Goal: Task Accomplishment & Management: Complete application form

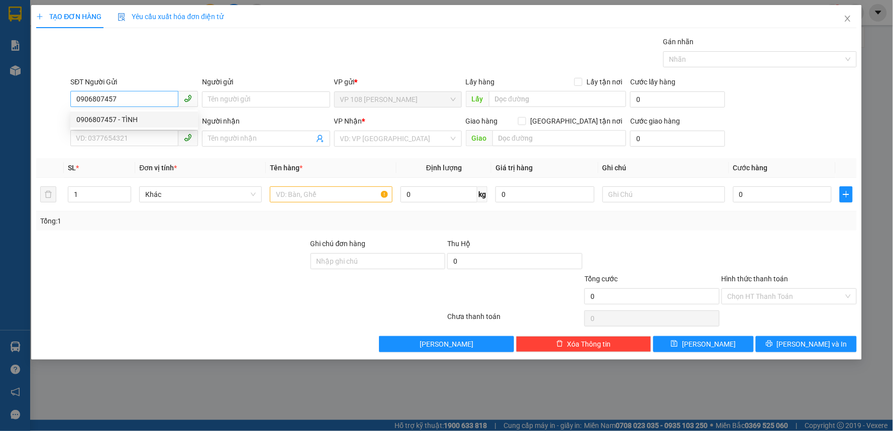
click at [116, 101] on input "0906807457" at bounding box center [124, 99] width 108 height 16
type input "0906807457"
click at [125, 141] on input "SĐT Người Nhận *" at bounding box center [124, 138] width 108 height 16
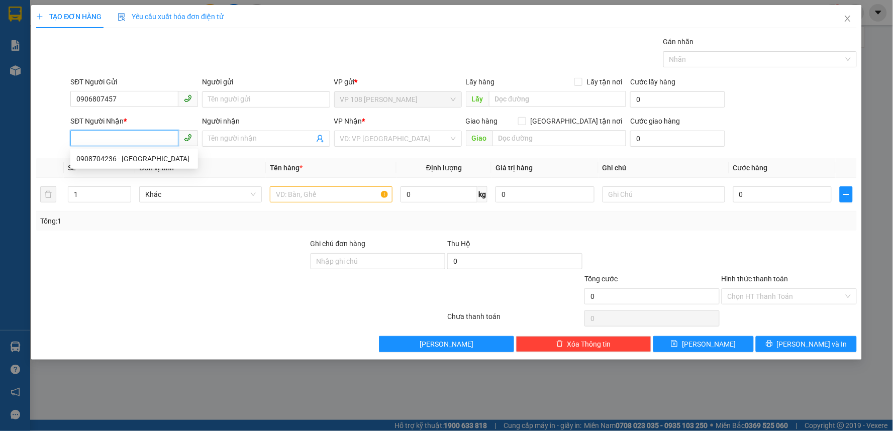
paste input "0906807457"
type input "0906807457"
click at [140, 158] on div "0906807457 - TÌNH" at bounding box center [134, 158] width 116 height 11
type input "TÌNH"
type input "VPNVT"
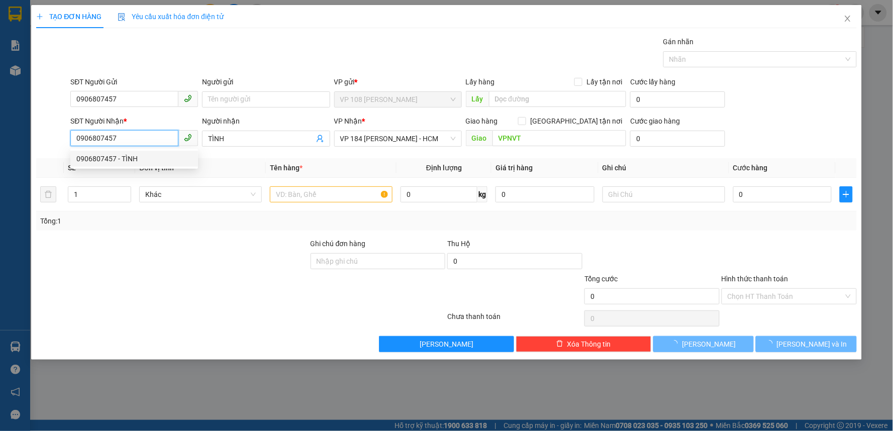
type input "20.000"
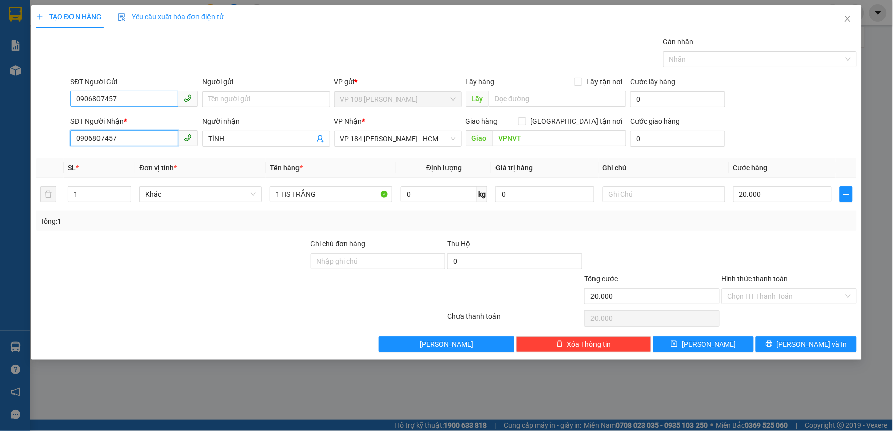
type input "0906807457"
drag, startPoint x: 124, startPoint y: 101, endPoint x: 7, endPoint y: 109, distance: 117.4
click at [7, 109] on div "TẠO ĐƠN HÀNG Yêu cầu xuất hóa đơn điện tử Transit Pickup Surcharge Ids Transit …" at bounding box center [446, 215] width 893 height 431
click at [151, 136] on div "0908704236 - [GEOGRAPHIC_DATA]" at bounding box center [134, 135] width 116 height 11
type input "0908704236"
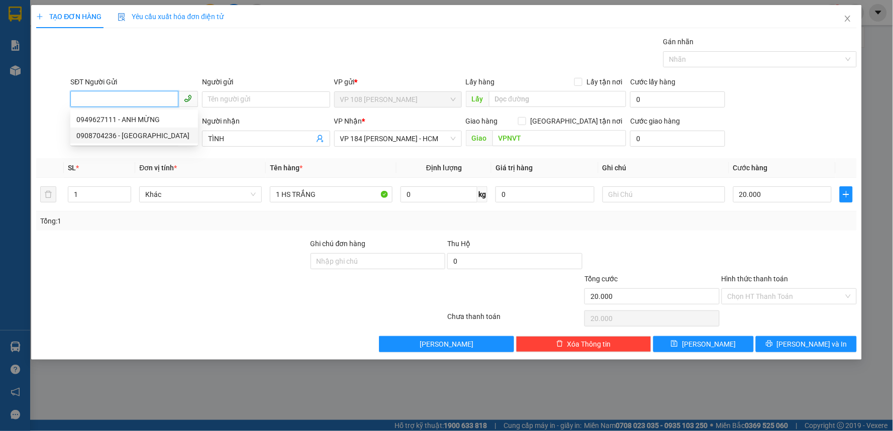
type input "[PERSON_NAME]"
type input "30.000"
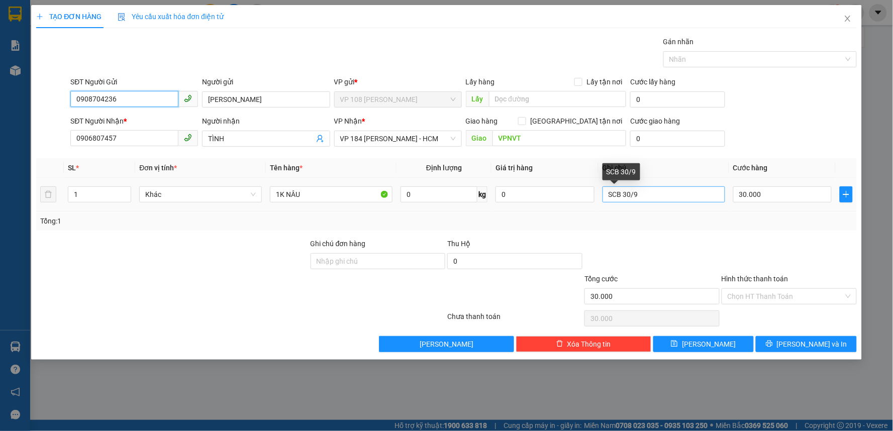
type input "0908704236"
drag, startPoint x: 651, startPoint y: 192, endPoint x: 481, endPoint y: 214, distance: 170.9
click at [481, 214] on div "SL * Đơn vị tính * Tên hàng * Định lượng Giá trị hàng Ghi chú Cước hàng 1 Khác …" at bounding box center [446, 194] width 821 height 72
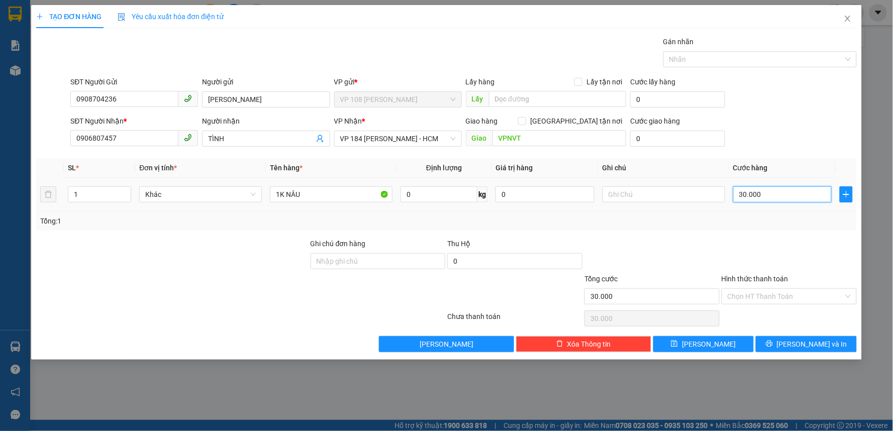
click at [768, 199] on input "30.000" at bounding box center [783, 195] width 99 height 16
type input "2"
type input "20"
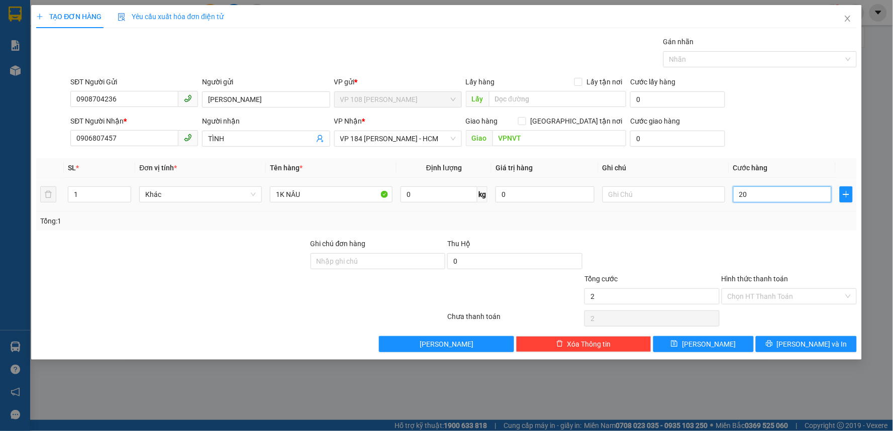
type input "20"
type input "200"
type input "2.000"
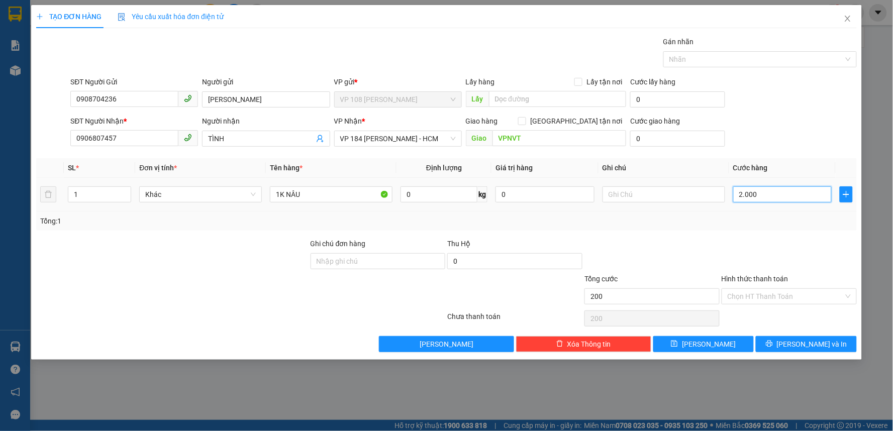
type input "2.000"
type input "20.000"
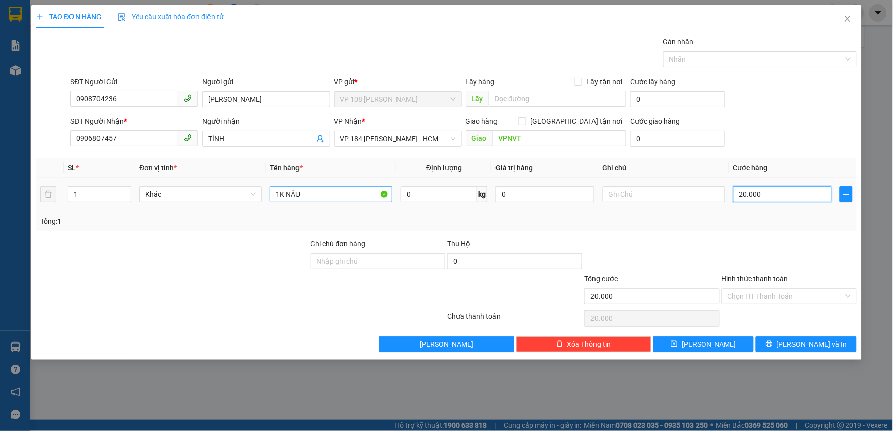
type input "20.000"
click at [314, 198] on input "1K NÂU" at bounding box center [331, 195] width 123 height 16
type input "1K HS"
click at [771, 297] on input "Hình thức thanh toán" at bounding box center [786, 296] width 116 height 15
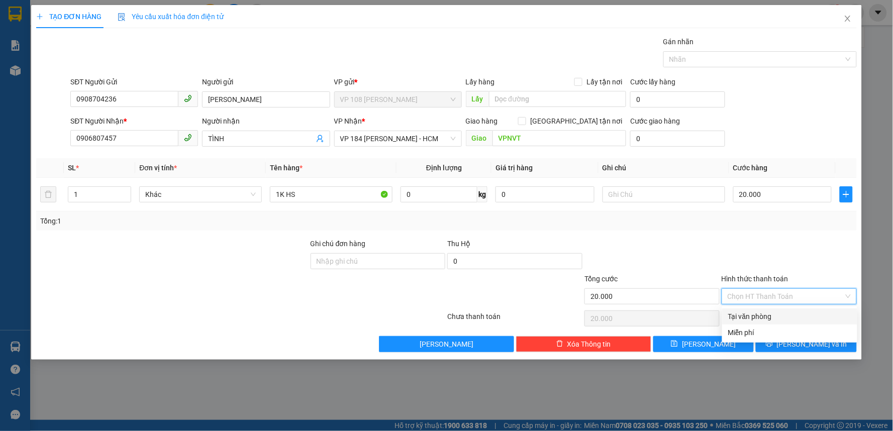
click at [770, 317] on div "Tại văn phòng" at bounding box center [790, 316] width 123 height 11
type input "0"
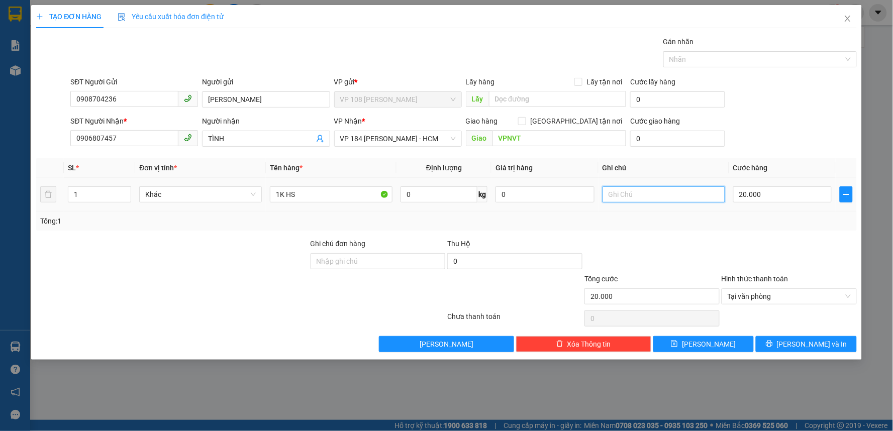
click at [671, 199] on input "text" at bounding box center [664, 195] width 123 height 16
type input "CK SCB 13/10"
click at [809, 345] on span "[PERSON_NAME] và In" at bounding box center [812, 344] width 70 height 11
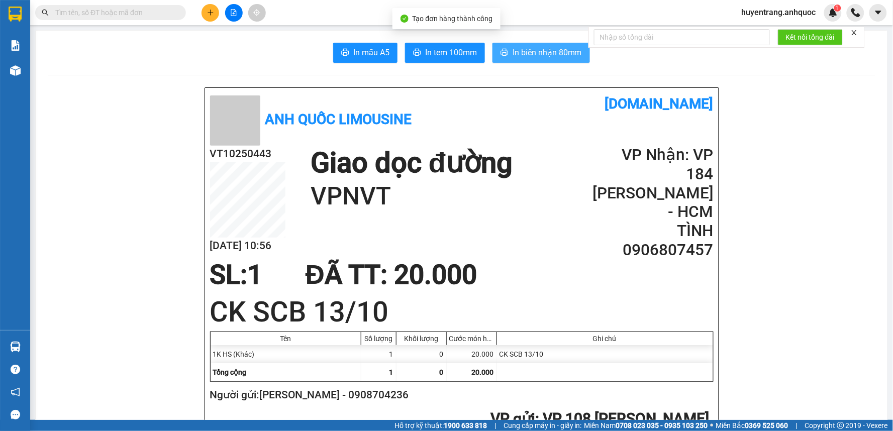
click at [530, 57] on span "In biên nhận 80mm" at bounding box center [547, 52] width 69 height 13
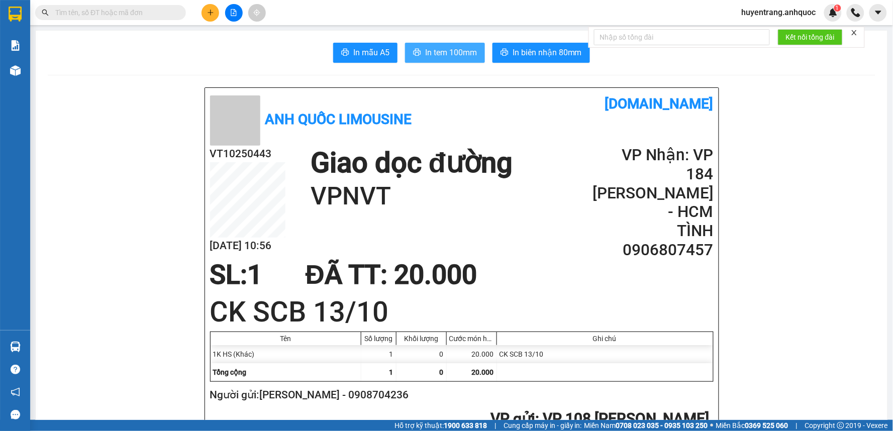
click at [449, 56] on span "In tem 100mm" at bounding box center [451, 52] width 52 height 13
click at [212, 19] on button at bounding box center [211, 13] width 18 height 18
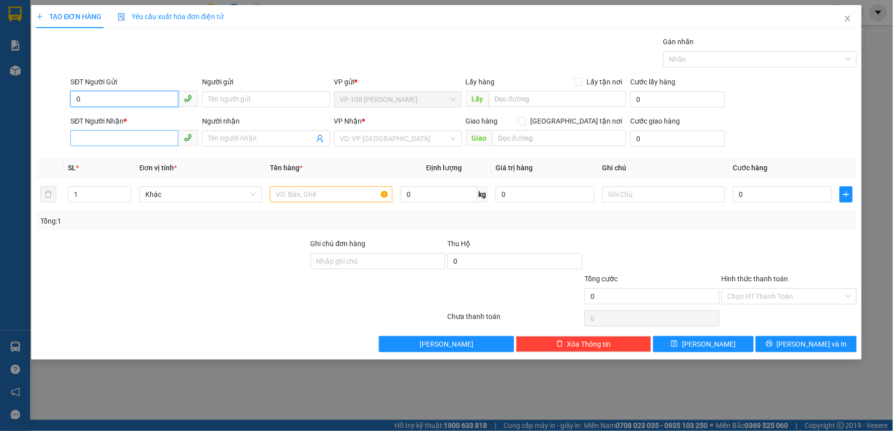
type input "0"
click at [104, 142] on input "SĐT Người Nhận *" at bounding box center [124, 138] width 108 height 16
type input "0988720401"
click at [104, 101] on input "0" at bounding box center [124, 99] width 108 height 16
click at [116, 123] on div "0908704236 - [GEOGRAPHIC_DATA]" at bounding box center [134, 119] width 116 height 11
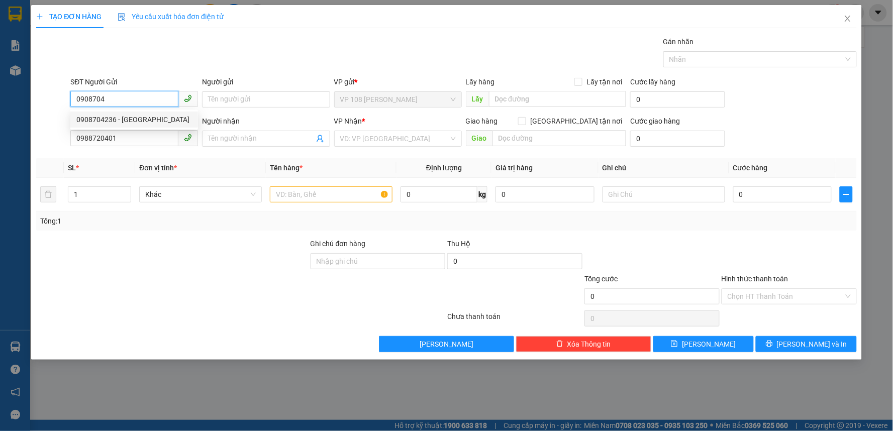
type input "0908704236"
type input "[PERSON_NAME]"
type input "20.000"
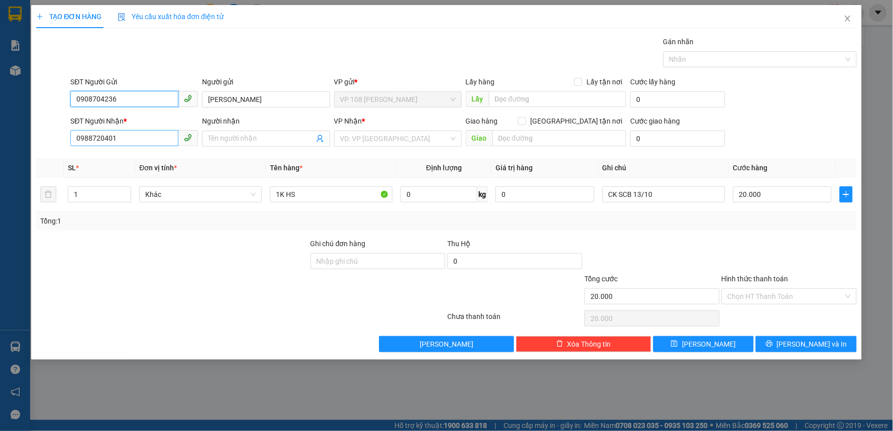
type input "0908704236"
click at [122, 137] on input "0988720401" at bounding box center [124, 138] width 108 height 16
click at [87, 143] on input "0988720401" at bounding box center [124, 138] width 108 height 16
type input "0908720401"
click at [136, 163] on div "0908720401 - ANH HÀO" at bounding box center [134, 158] width 116 height 11
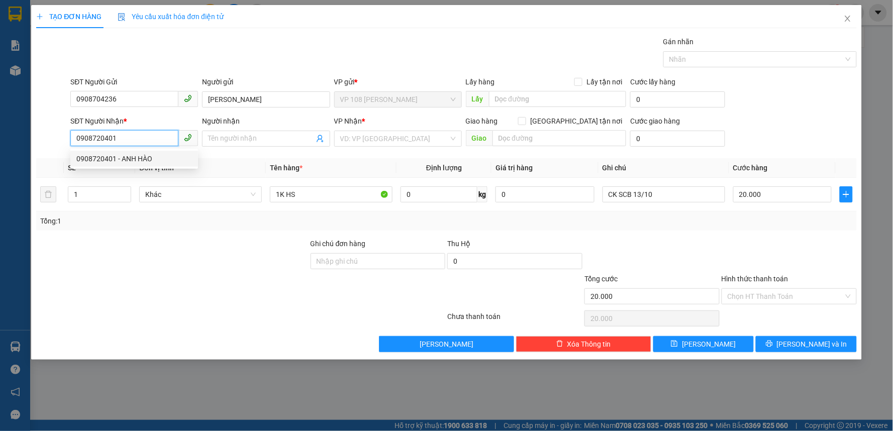
type input "ANH HÀO"
type input "VP 184 NVT"
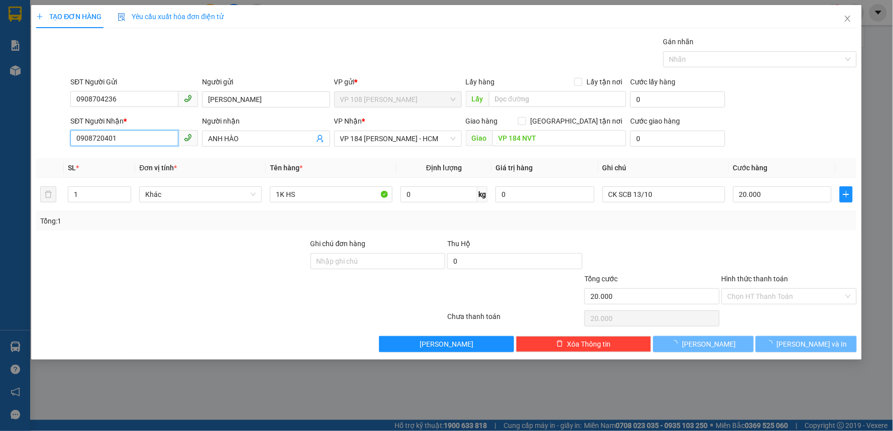
type input "40.000"
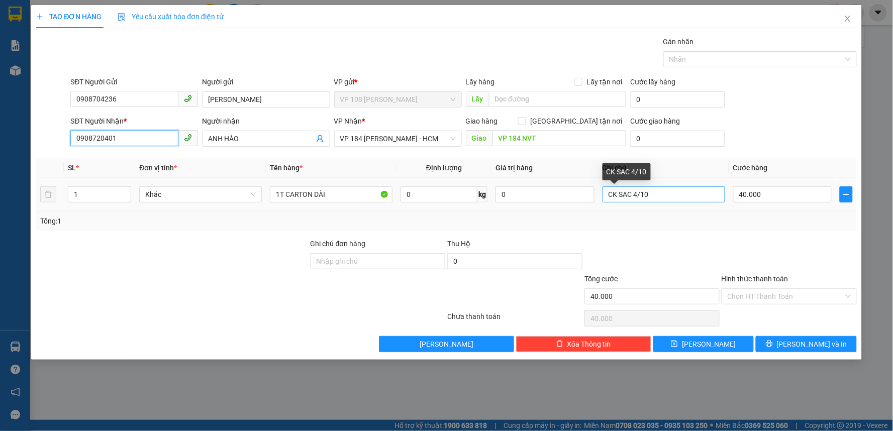
type input "0908720401"
click at [638, 194] on input "CK SAC 4/10" at bounding box center [664, 195] width 123 height 16
type input "CK SAC 13/10"
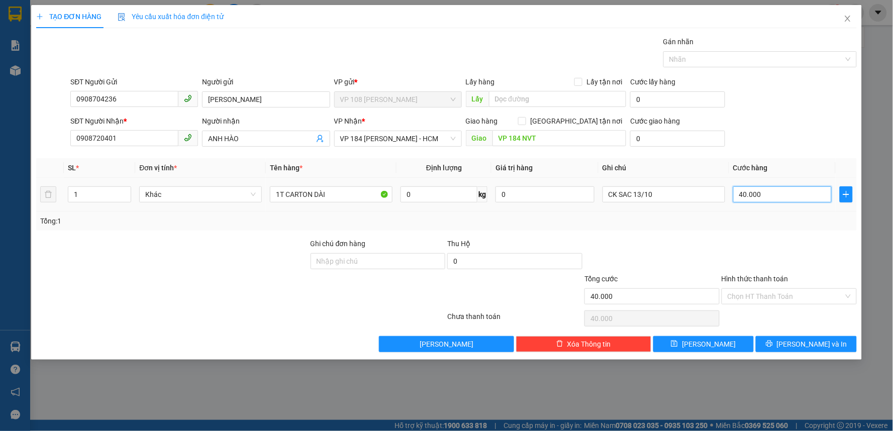
click at [748, 198] on input "40.000" at bounding box center [783, 195] width 99 height 16
type input "2"
type input "20"
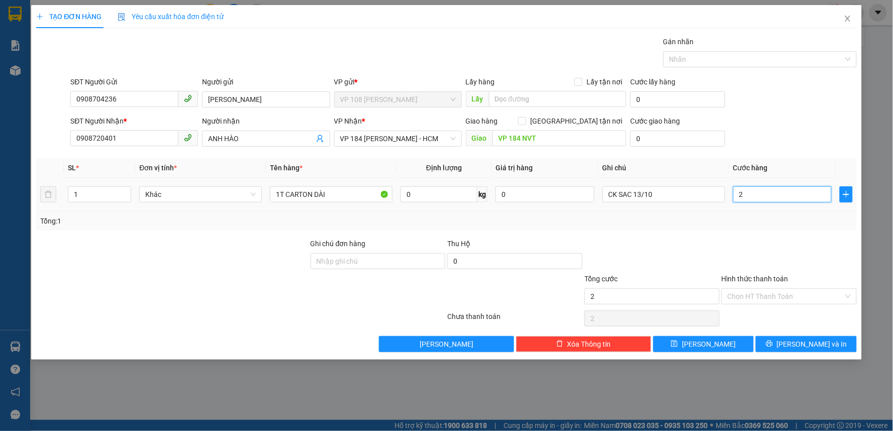
type input "20"
type input "200"
type input "2.000"
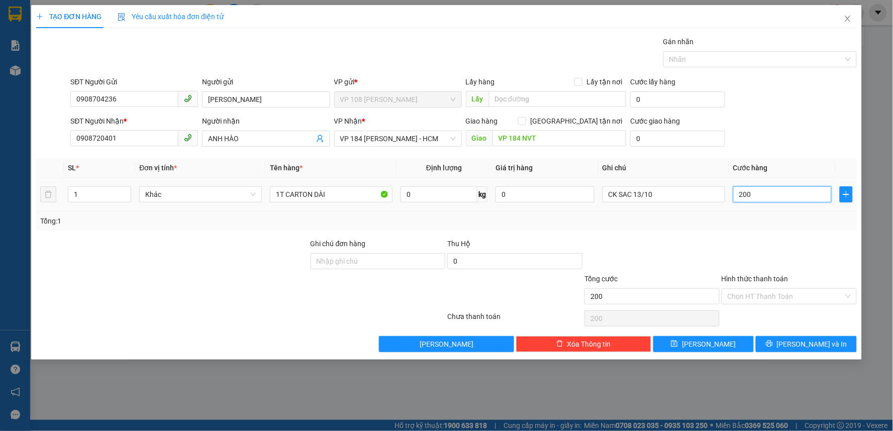
type input "2.000"
type input "20.000"
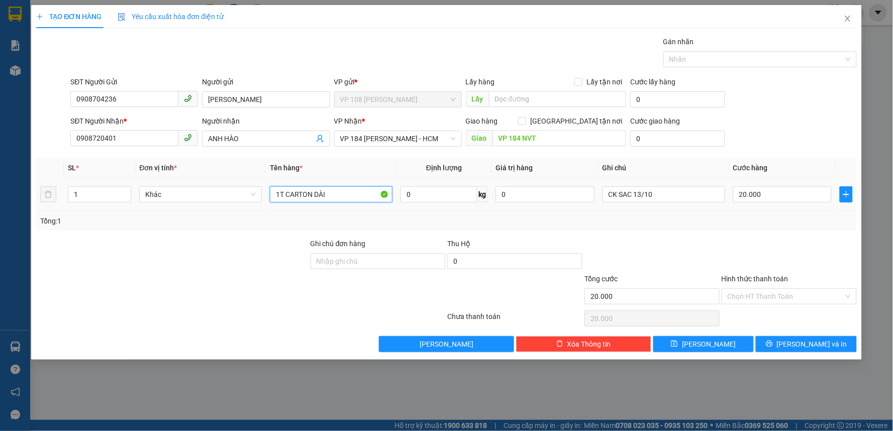
drag, startPoint x: 306, startPoint y: 203, endPoint x: 279, endPoint y: 203, distance: 27.2
click at [279, 203] on div "1T CARTON DÀI" at bounding box center [331, 195] width 123 height 20
type input "1 HS NEWPOST"
click at [761, 297] on input "Hình thức thanh toán" at bounding box center [786, 296] width 116 height 15
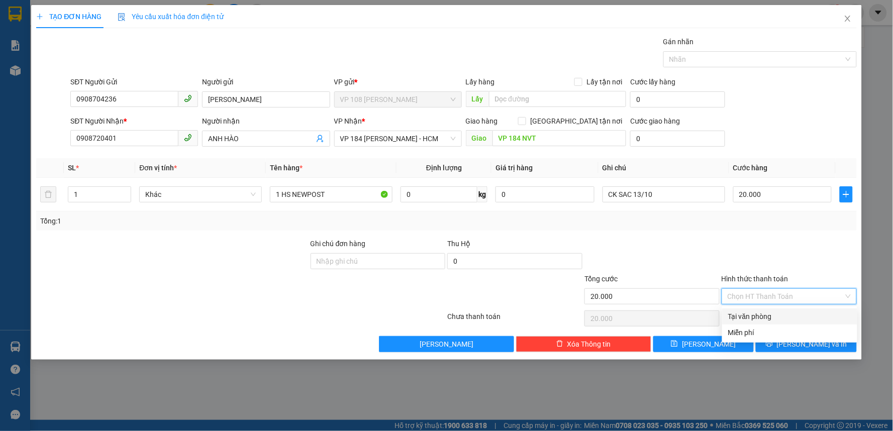
click at [759, 317] on div "Tại văn phòng" at bounding box center [790, 316] width 123 height 11
type input "0"
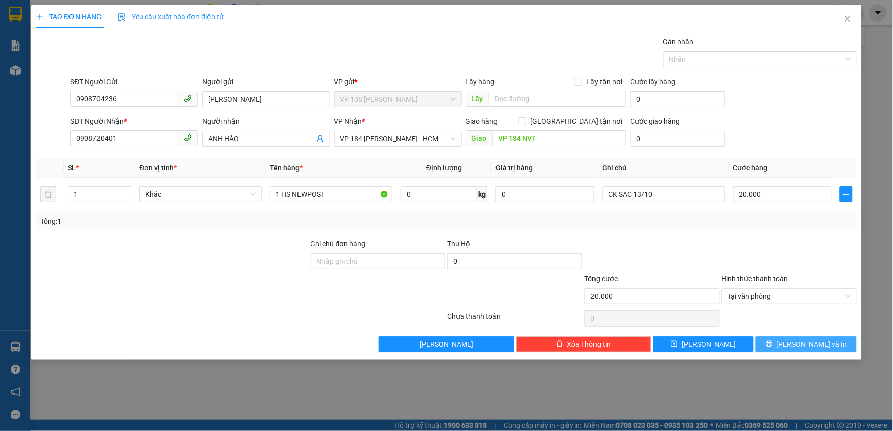
click at [803, 342] on span "[PERSON_NAME] và In" at bounding box center [812, 344] width 70 height 11
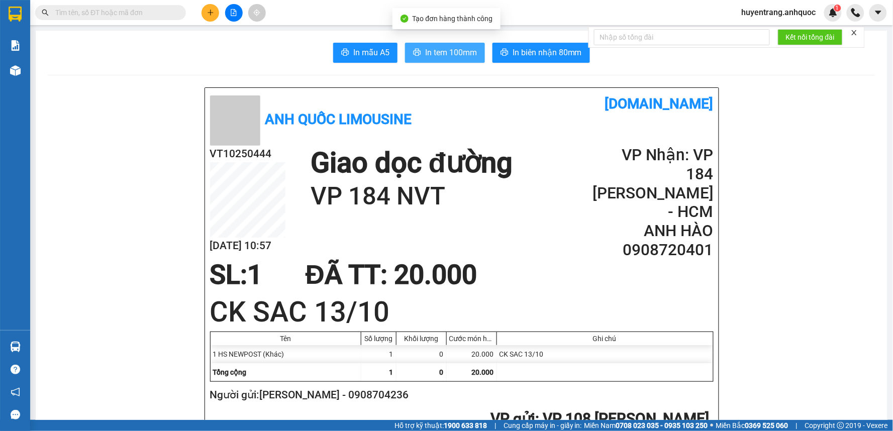
click at [443, 52] on span "In tem 100mm" at bounding box center [451, 52] width 52 height 13
click at [343, 396] on h2 "Người gửi: [GEOGRAPHIC_DATA] - 0908704236" at bounding box center [460, 395] width 500 height 17
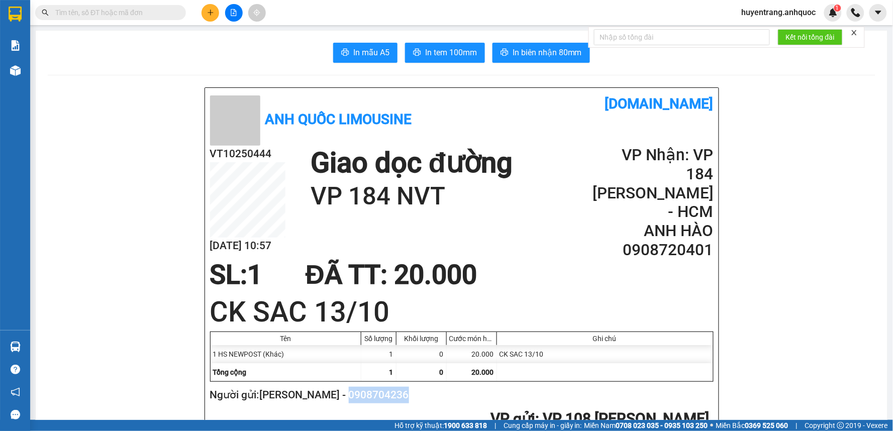
click at [343, 396] on h2 "Người gửi: [GEOGRAPHIC_DATA] - 0908704236" at bounding box center [460, 395] width 500 height 17
copy h2 "0908704236"
click at [116, 15] on input "text" at bounding box center [114, 12] width 119 height 11
paste input "0908704236"
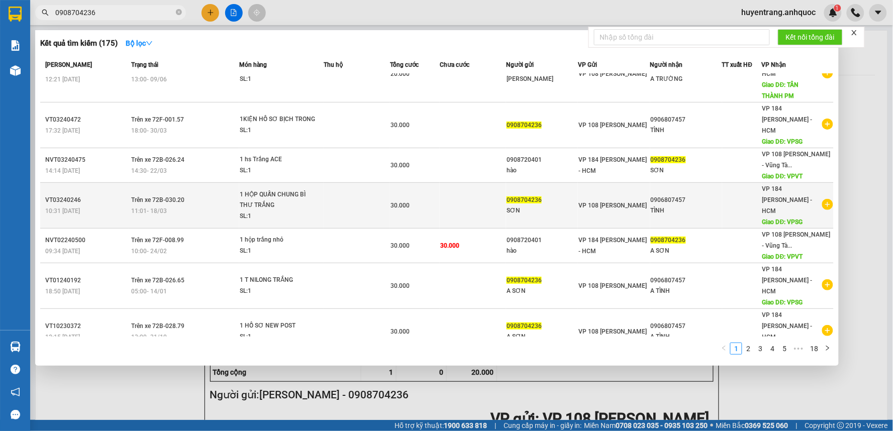
scroll to position [56, 0]
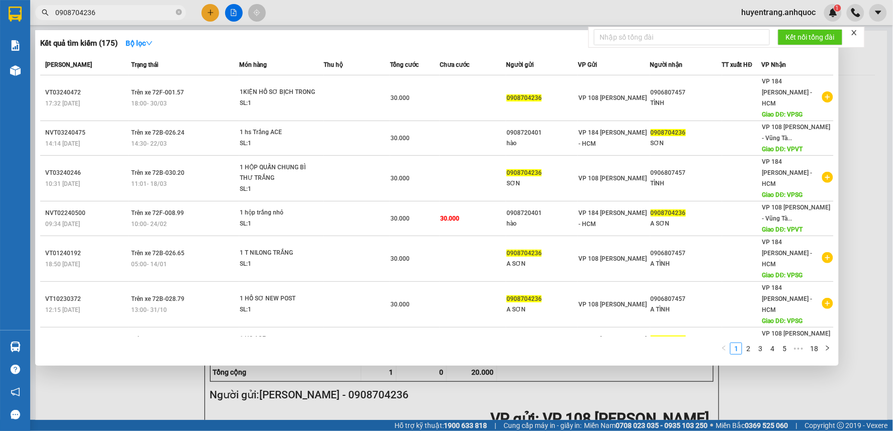
type input "0908704236"
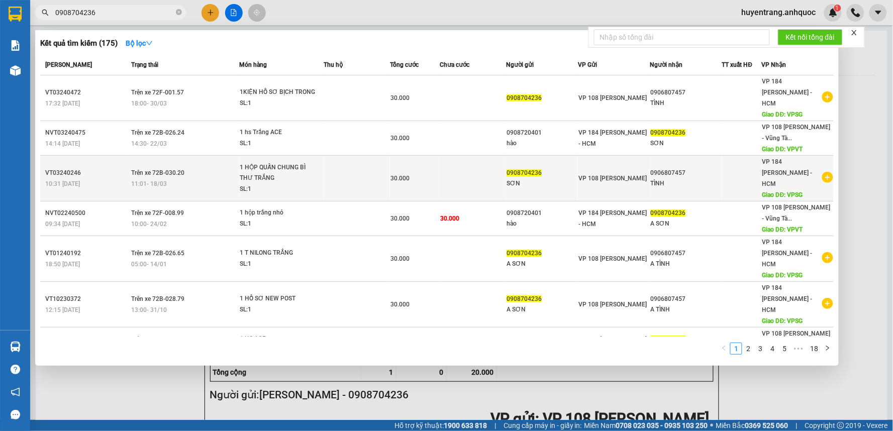
click at [506, 163] on td "0908704236 SƠN" at bounding box center [542, 179] width 72 height 46
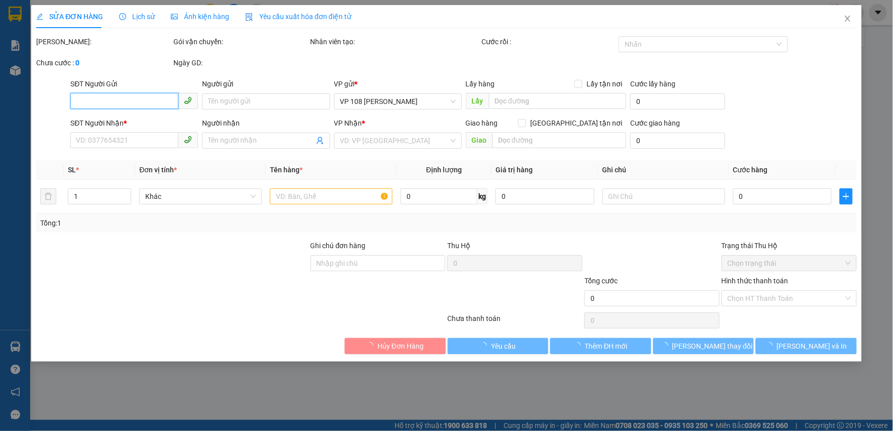
type input "0908704236"
type input "SƠN"
type input "0906807457"
type input "TÌNH"
type input "VPSG"
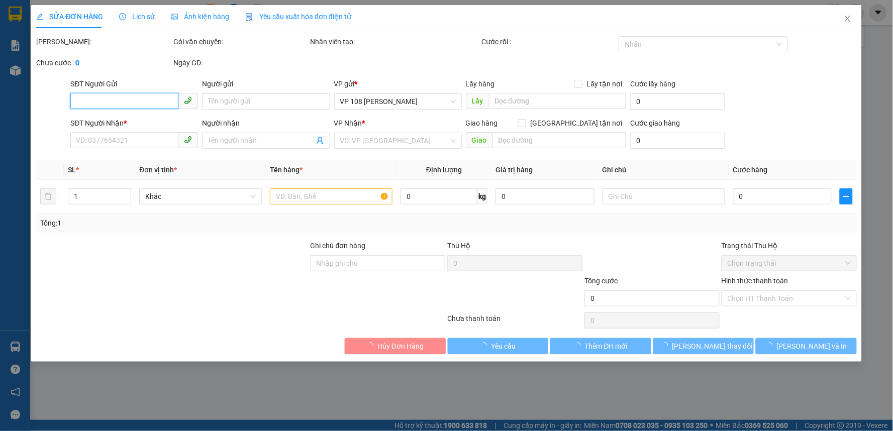
type input "30.000"
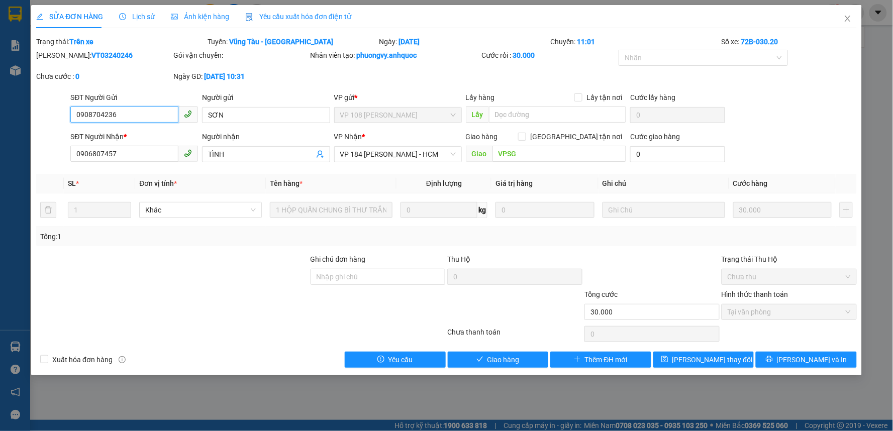
click at [113, 108] on input "0908704236" at bounding box center [124, 115] width 108 height 16
click at [850, 17] on icon "close" at bounding box center [848, 19] width 6 height 6
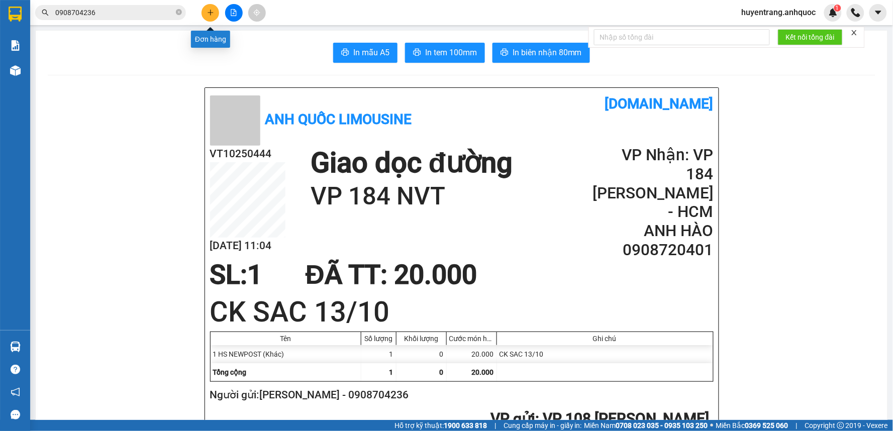
click at [206, 17] on button at bounding box center [211, 13] width 18 height 18
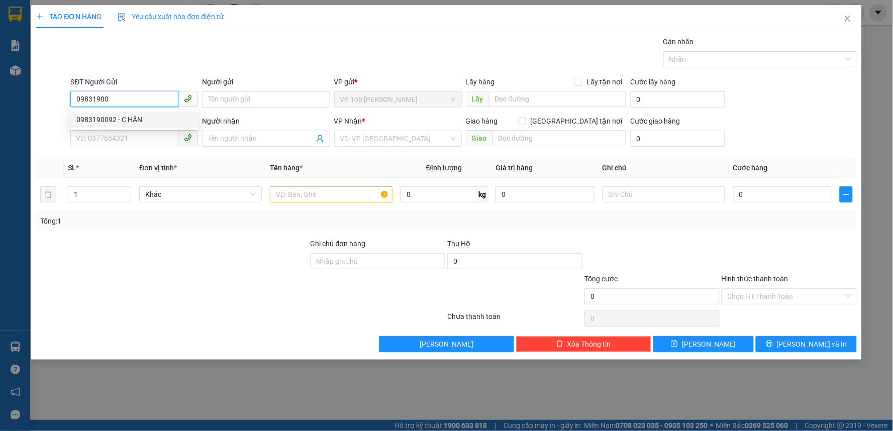
click at [169, 118] on div "0983190092 - C HÂN" at bounding box center [134, 119] width 116 height 11
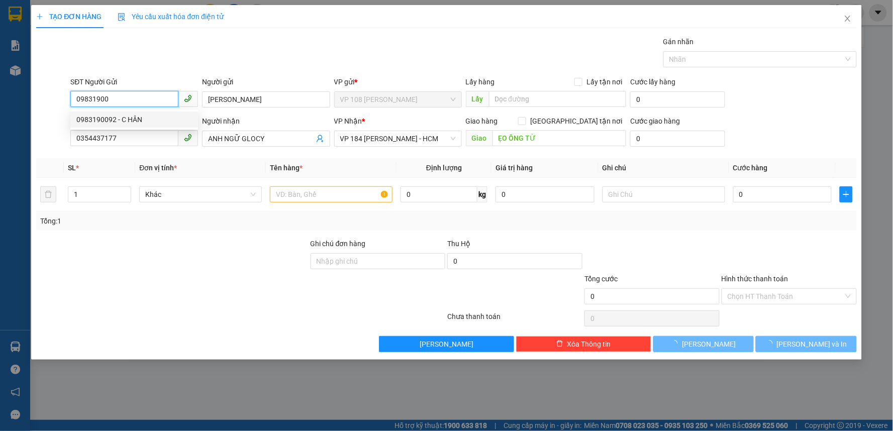
type input "0983190092"
type input "[PERSON_NAME]"
type input "0354437177"
type input "ANH NGỮ GLOCY"
type input "ẸO ÔNG TỪ"
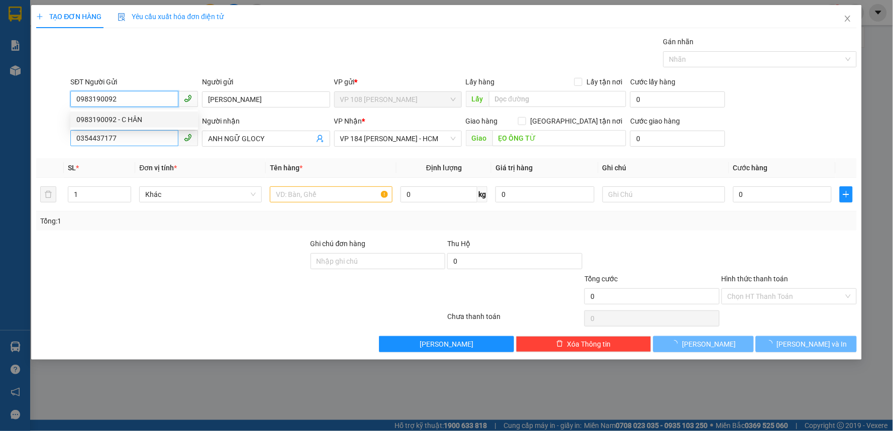
type input "20.000"
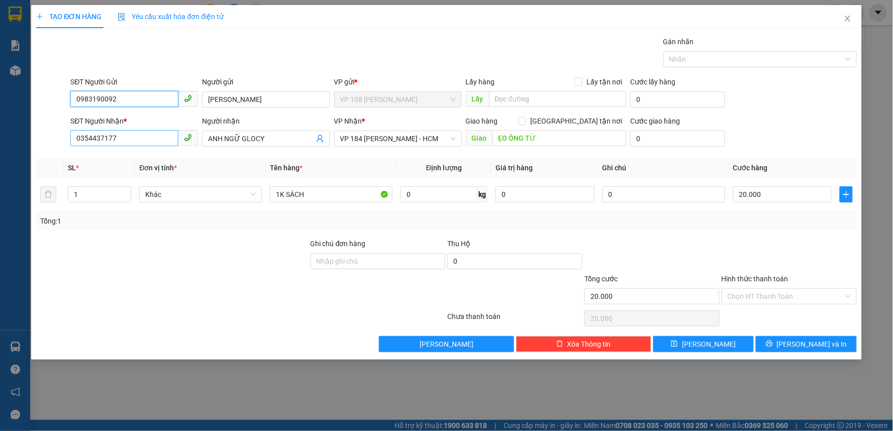
type input "0983190092"
drag, startPoint x: 151, startPoint y: 141, endPoint x: 0, endPoint y: 176, distance: 155.3
click at [0, 176] on div "TẠO ĐƠN HÀNG Yêu cầu xuất hóa đơn điện tử Transit Pickup Surcharge Ids Transit …" at bounding box center [446, 215] width 893 height 431
type input "0854030079"
click at [103, 161] on div "0854030079 - C NGÂN" at bounding box center [134, 158] width 116 height 11
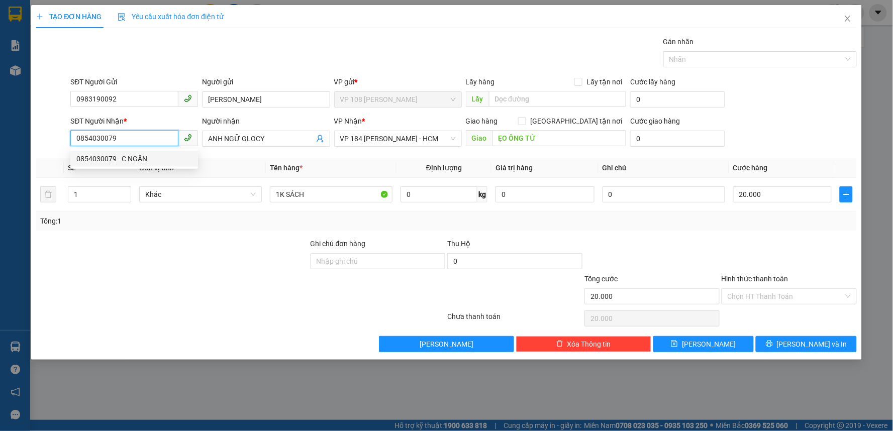
type input "C NGÂN"
type input "VPBR"
type input "TTTM VP"
type input "30.000"
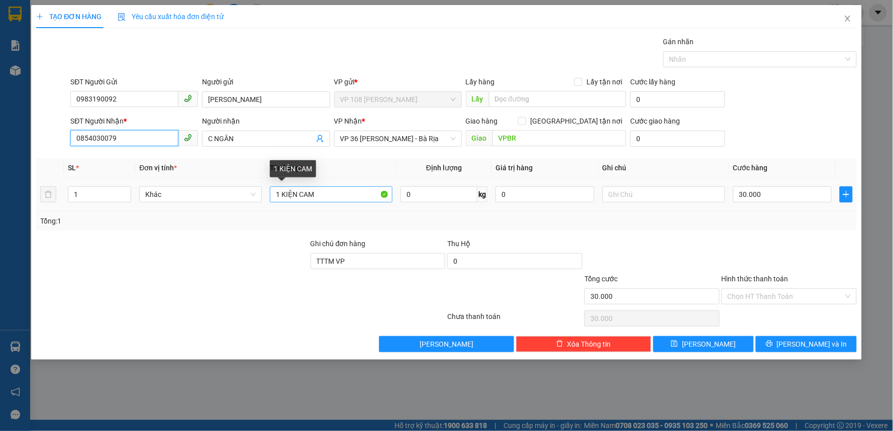
type input "0854030079"
click at [329, 194] on input "1 KIỆN CAM" at bounding box center [331, 195] width 123 height 16
type input "1 KIỆN HS"
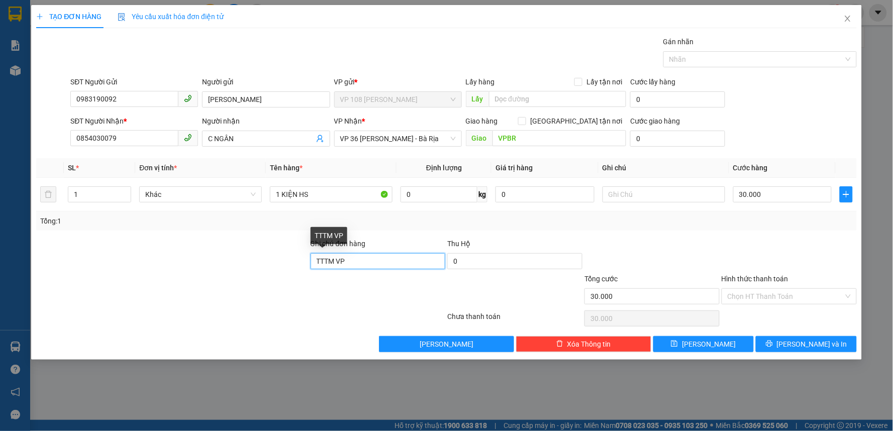
drag, startPoint x: 361, startPoint y: 258, endPoint x: 217, endPoint y: 280, distance: 145.4
click at [217, 280] on form "Ghi chú đơn hàng TTTM VP Thu Hộ 0 Tổng cước 30.000 Hình thức thanh toán Chọn HT…" at bounding box center [446, 273] width 821 height 70
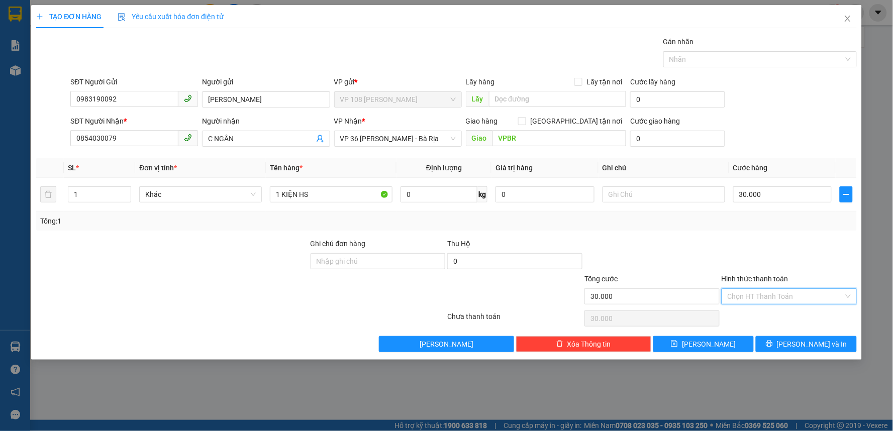
click at [771, 294] on input "Hình thức thanh toán" at bounding box center [786, 296] width 116 height 15
click at [758, 244] on div at bounding box center [789, 255] width 137 height 35
click at [812, 347] on span "[PERSON_NAME] và In" at bounding box center [812, 344] width 70 height 11
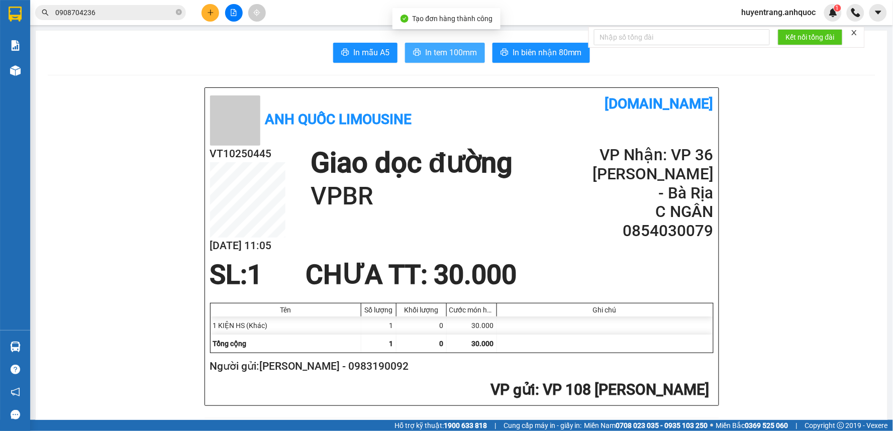
click at [445, 57] on span "In tem 100mm" at bounding box center [451, 52] width 52 height 13
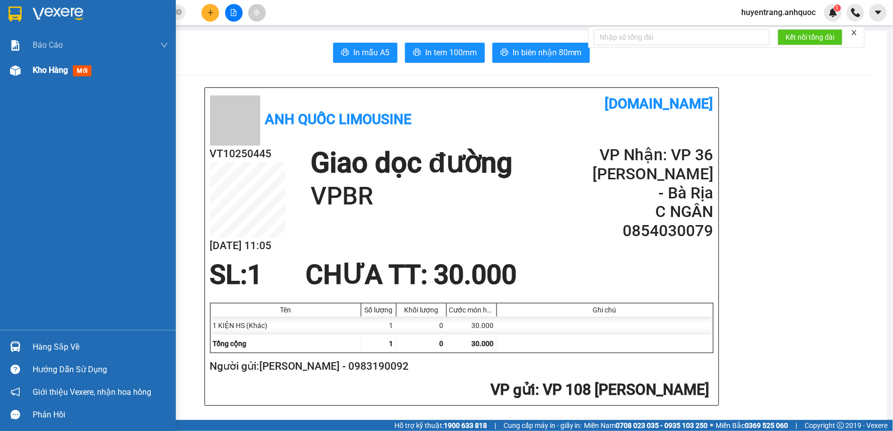
click at [52, 74] on span "Kho hàng" at bounding box center [50, 70] width 35 height 10
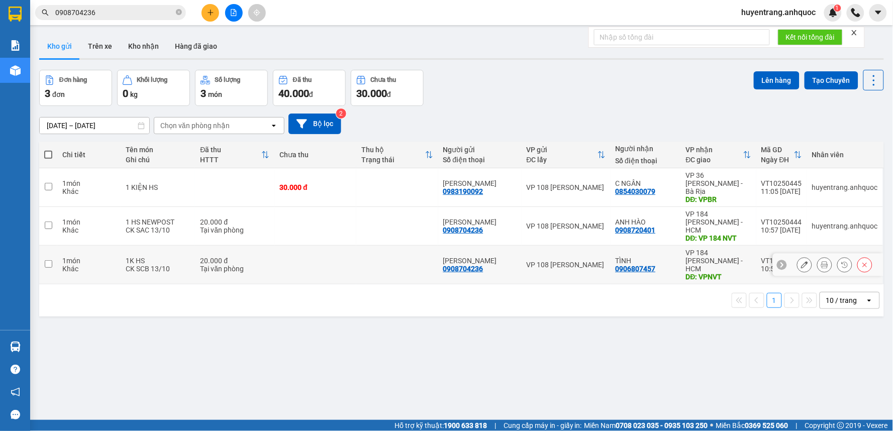
click at [801, 261] on icon at bounding box center [804, 264] width 7 height 7
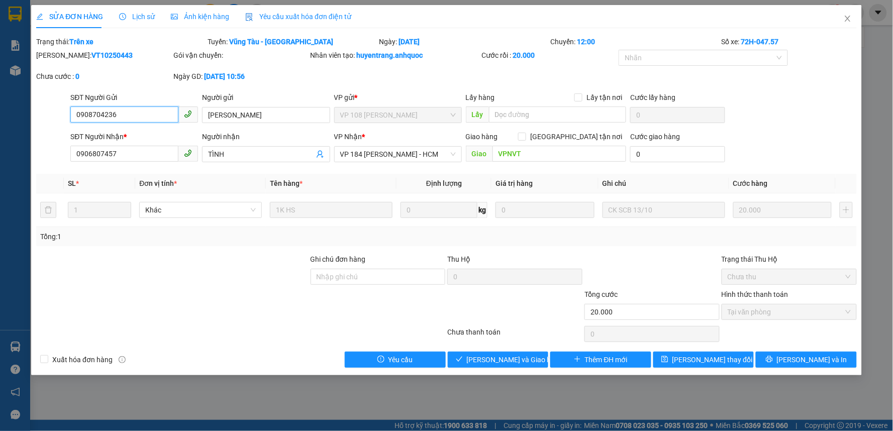
type input "0908704236"
type input "[PERSON_NAME]"
type input "0906807457"
type input "TÌNH"
type input "VPNVT"
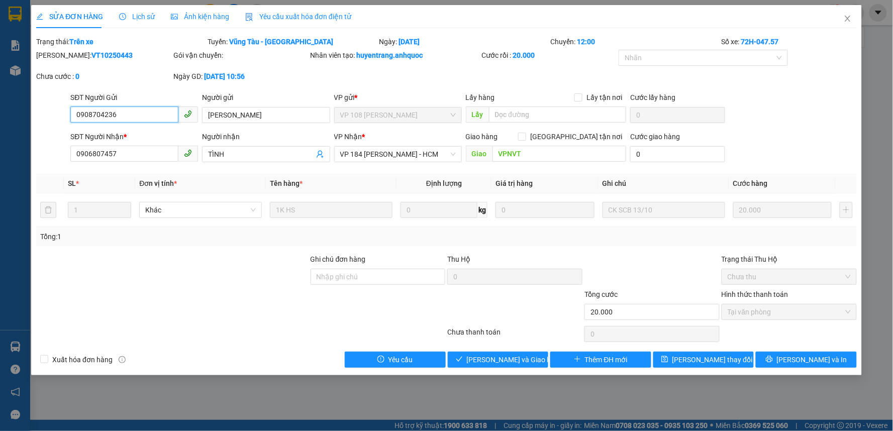
type input "20.000"
click at [92, 52] on b "VT10250443" at bounding box center [112, 55] width 41 height 8
click at [111, 117] on input "0908704236" at bounding box center [124, 115] width 108 height 16
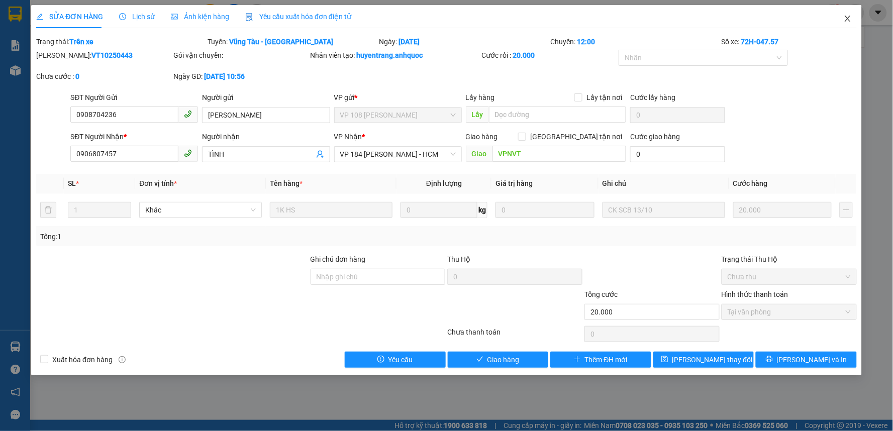
click at [848, 19] on icon "close" at bounding box center [848, 19] width 6 height 6
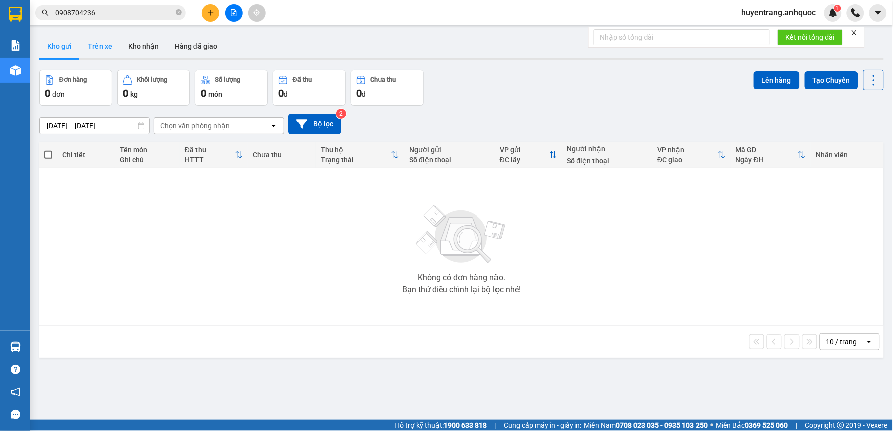
click at [107, 54] on button "Trên xe" at bounding box center [100, 46] width 40 height 24
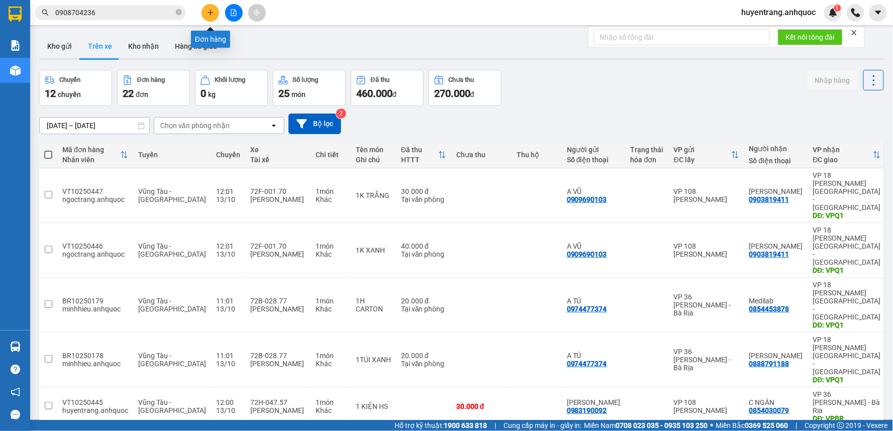
click at [214, 20] on button at bounding box center [211, 13] width 18 height 18
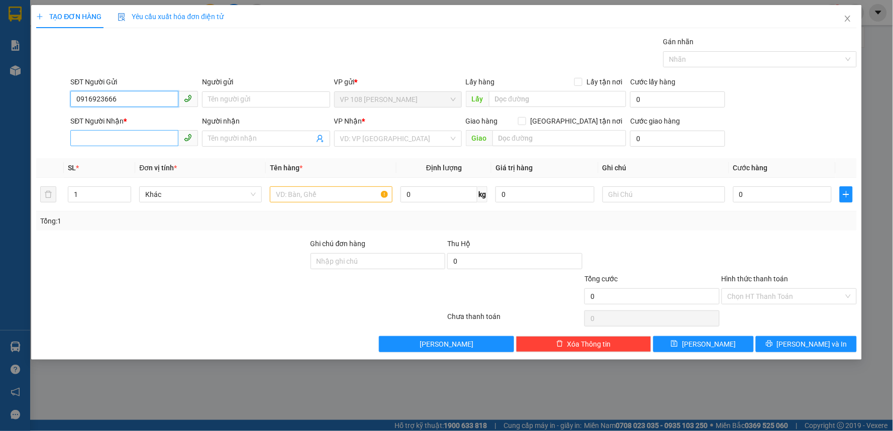
type input "0916923666"
click at [120, 138] on input "SĐT Người Nhận *" at bounding box center [124, 138] width 108 height 16
type input "0901675757"
click at [230, 138] on input "Người nhận" at bounding box center [261, 138] width 106 height 11
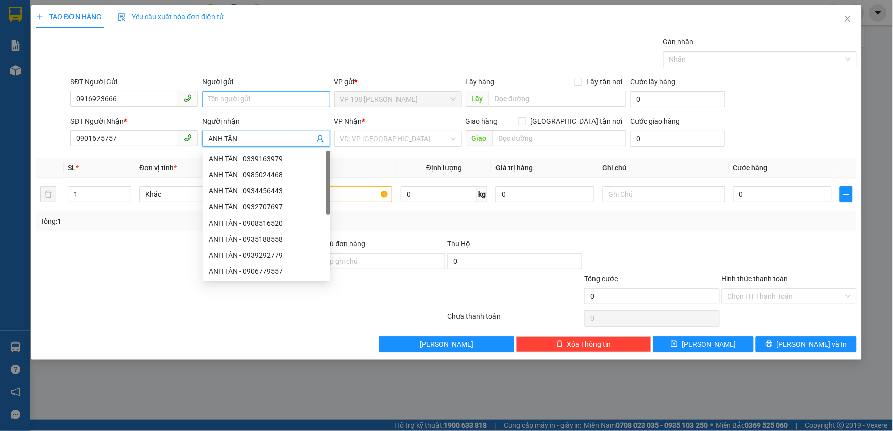
type input "ANH TÂN"
click at [238, 103] on input "Người gửi" at bounding box center [266, 100] width 128 height 16
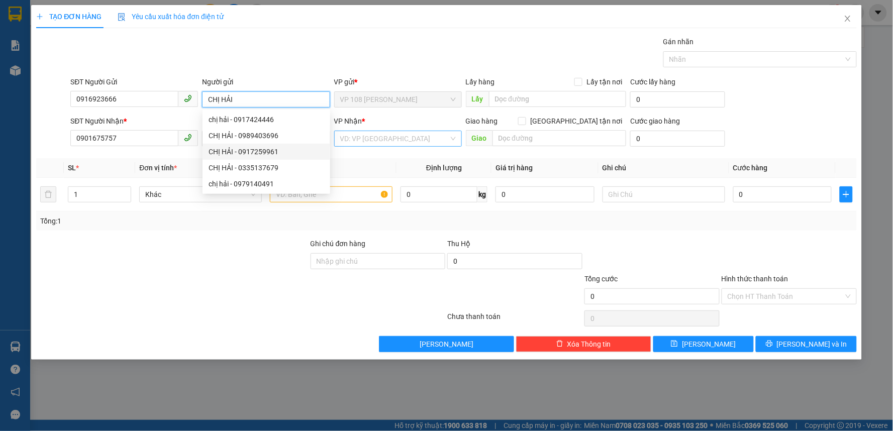
type input "CHỊ HẢI"
click at [385, 138] on input "search" at bounding box center [394, 138] width 109 height 15
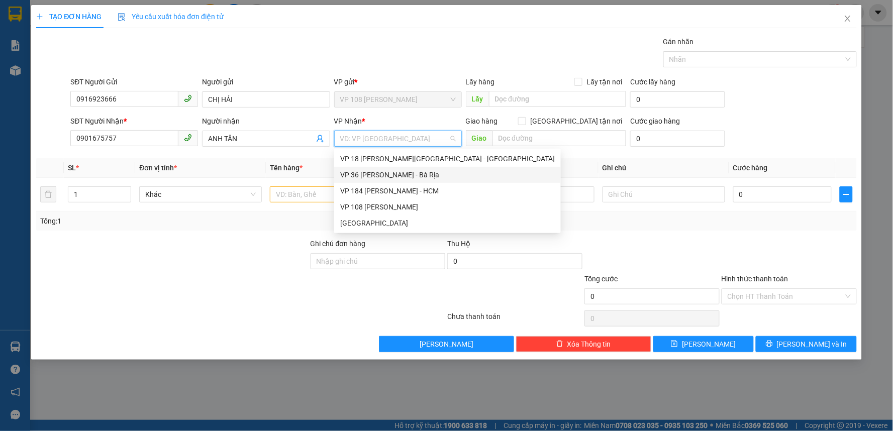
drag, startPoint x: 384, startPoint y: 171, endPoint x: 433, endPoint y: 165, distance: 49.7
click at [401, 169] on div "VP 36 [PERSON_NAME] - Bà Rịa" at bounding box center [447, 174] width 215 height 11
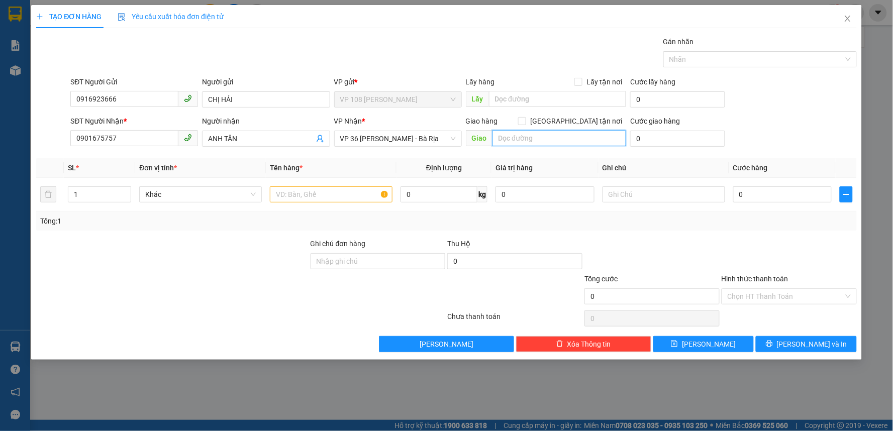
click at [553, 138] on input "text" at bounding box center [560, 138] width 134 height 16
type input "VPBR"
click at [344, 193] on input "text" at bounding box center [331, 195] width 123 height 16
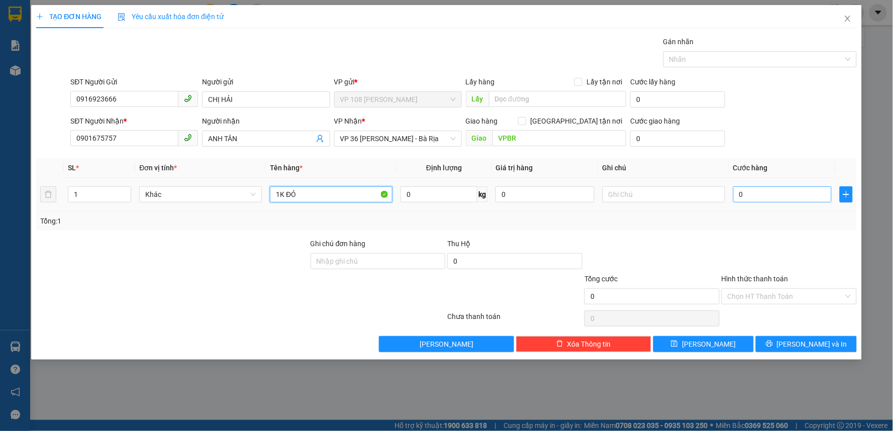
type input "1K ĐỎ"
click at [776, 198] on input "0" at bounding box center [783, 195] width 99 height 16
type input "2"
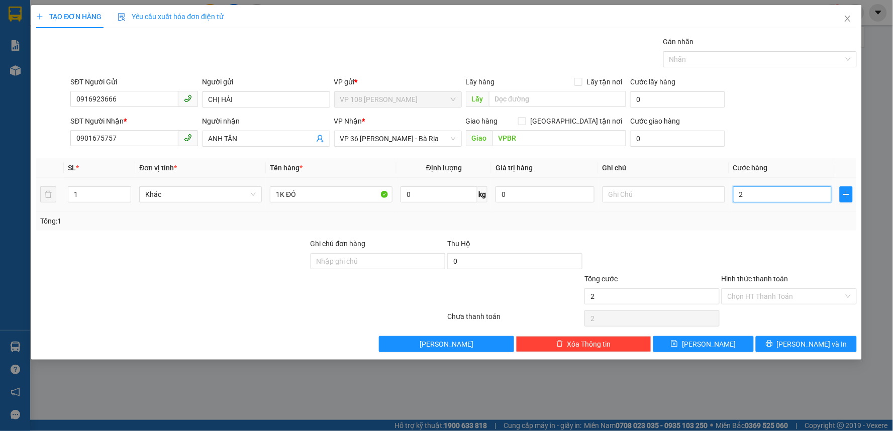
type input "20"
type input "200"
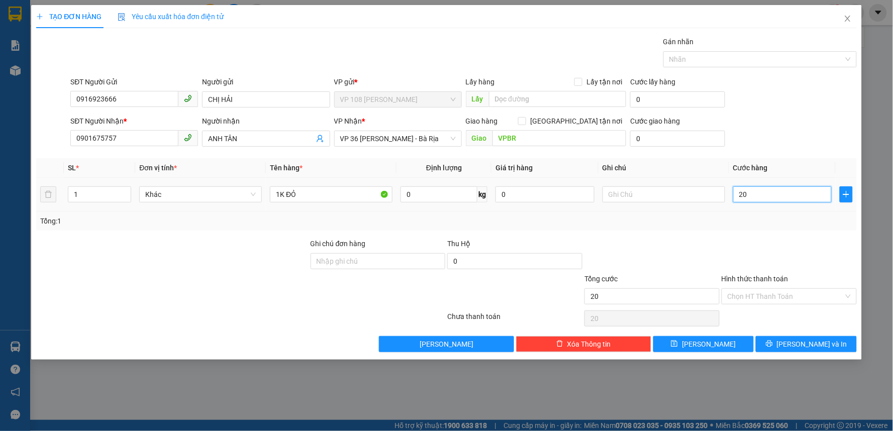
type input "200"
type input "2.000"
type input "20.000"
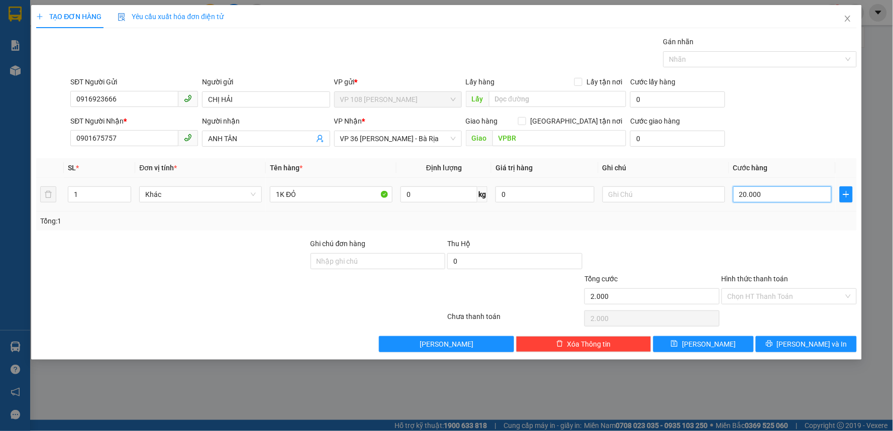
type input "20.000"
click at [788, 297] on input "Hình thức thanh toán" at bounding box center [786, 296] width 116 height 15
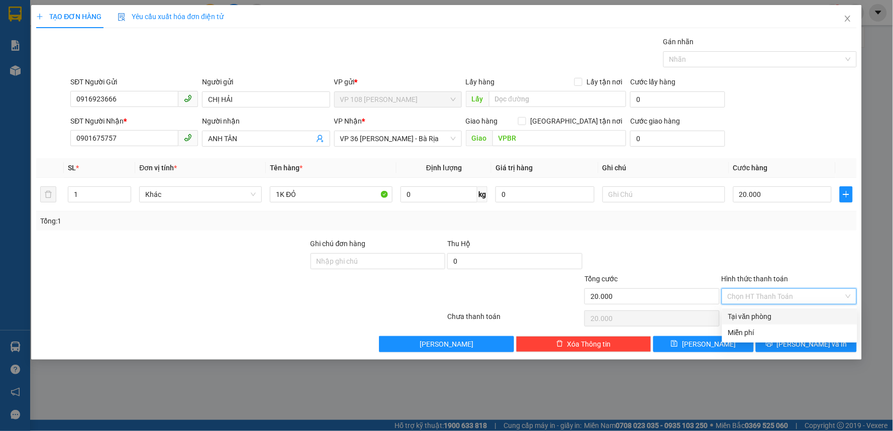
click at [783, 318] on div "Tại văn phòng" at bounding box center [790, 316] width 123 height 11
type input "0"
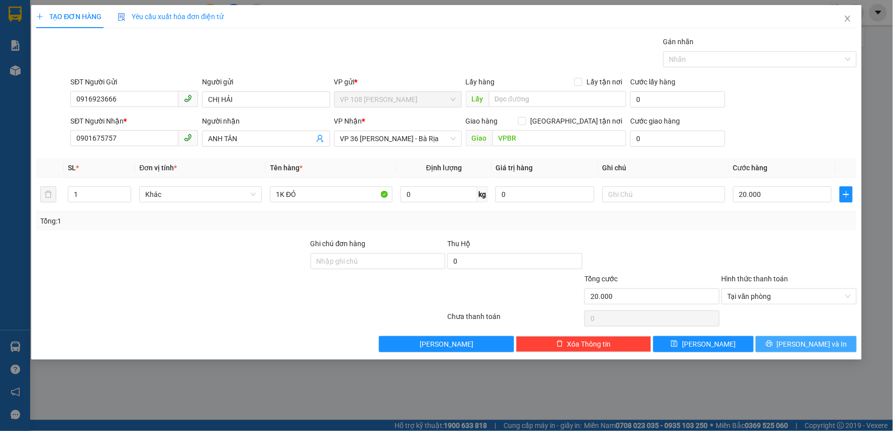
click at [798, 345] on span "[PERSON_NAME] và In" at bounding box center [812, 344] width 70 height 11
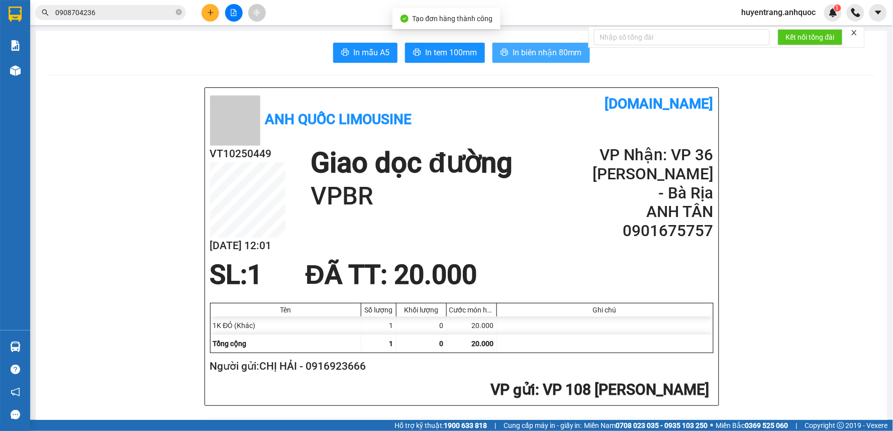
click at [518, 62] on button "In biên nhận 80mm" at bounding box center [542, 53] width 98 height 20
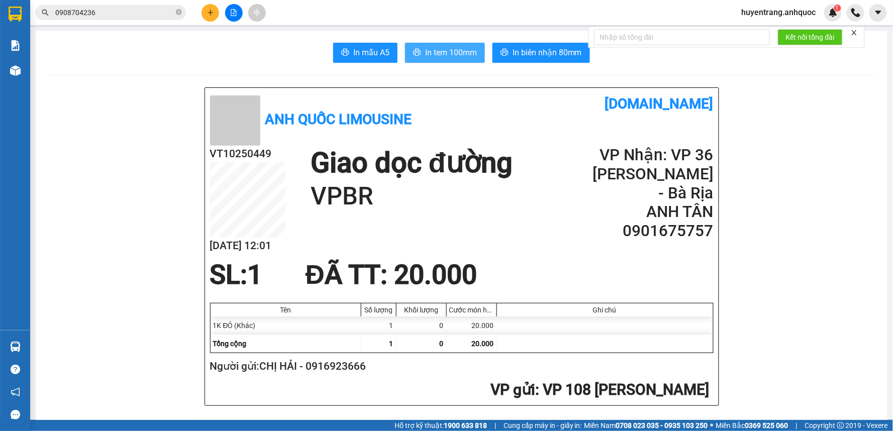
click at [446, 52] on span "In tem 100mm" at bounding box center [451, 52] width 52 height 13
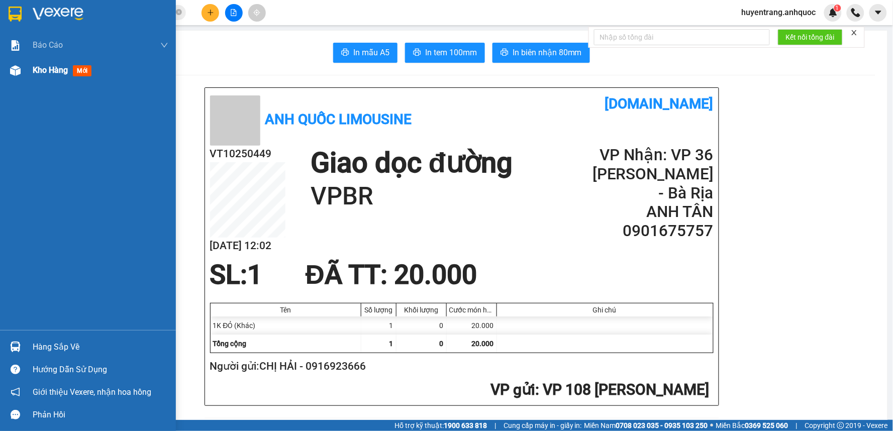
click at [42, 62] on div "Kho hàng mới" at bounding box center [101, 70] width 136 height 25
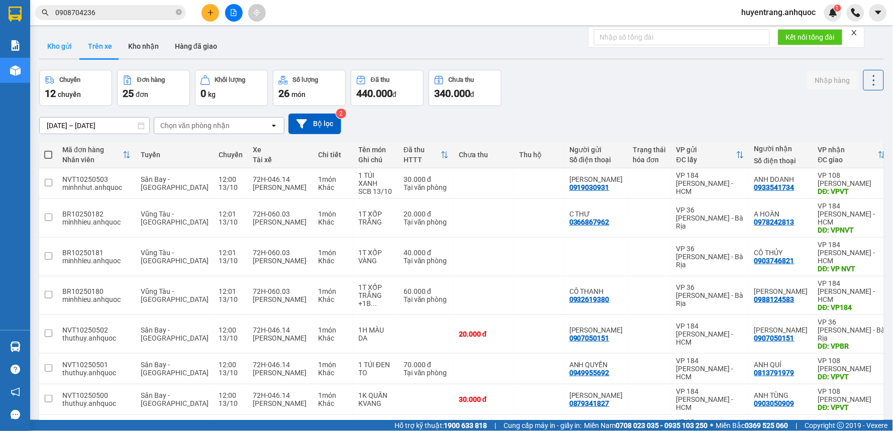
click at [59, 57] on button "Kho gửi" at bounding box center [59, 46] width 41 height 24
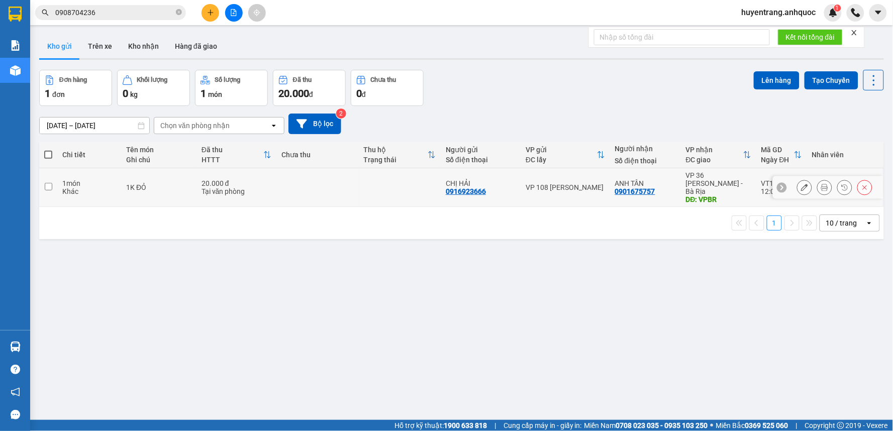
click at [189, 187] on div "1K ĐỎ" at bounding box center [158, 188] width 65 height 8
checkbox input "true"
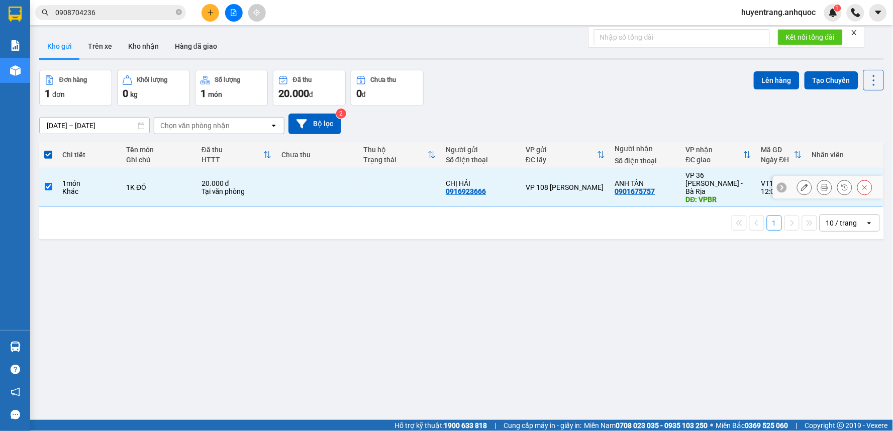
click at [634, 188] on div "0901675757" at bounding box center [635, 192] width 40 height 8
click at [207, 10] on icon "plus" at bounding box center [210, 12] width 7 height 7
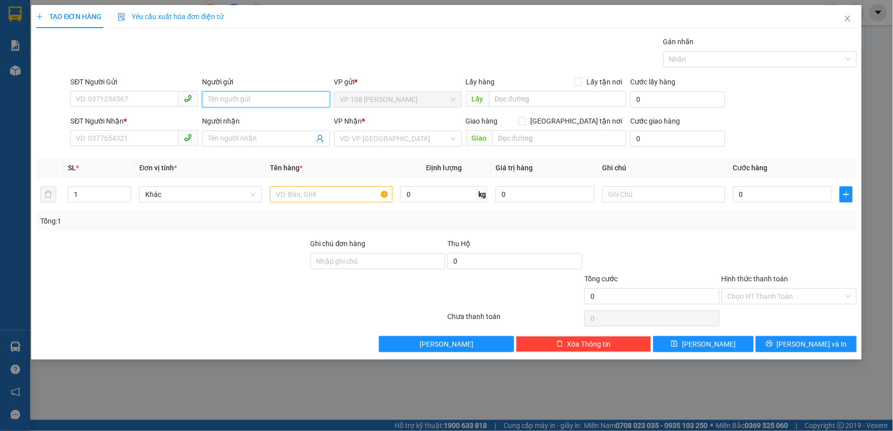
click at [284, 98] on input "Người gửi" at bounding box center [266, 100] width 128 height 16
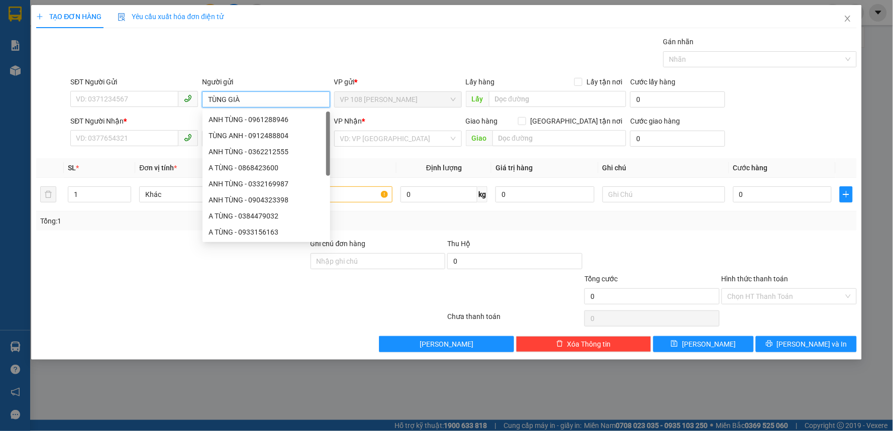
type input "TÙNG GIÀY"
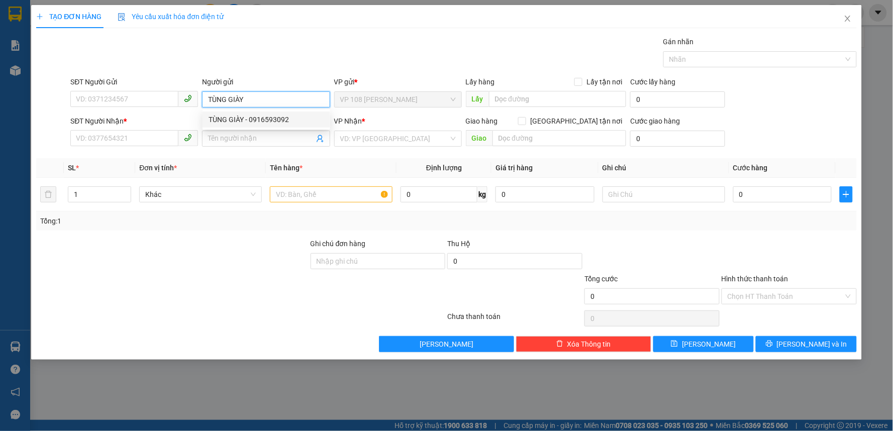
click at [264, 123] on div "TÙNG GIÀY - 0916593092" at bounding box center [267, 119] width 116 height 11
type input "0916593092"
type input "TÙNG GIÀY"
click at [257, 142] on input "Người nhận" at bounding box center [261, 138] width 106 height 11
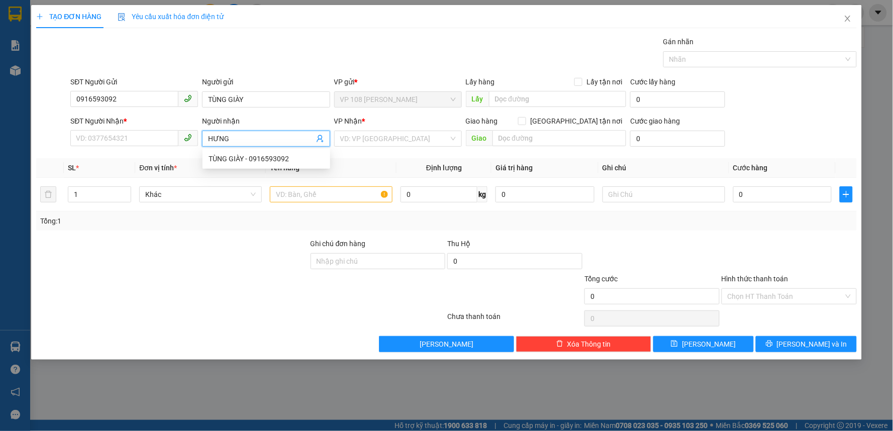
type input "HƯNG ("
click at [268, 176] on div "[PERSON_NAME] ( Tùng) - 0919643603" at bounding box center [270, 174] width 123 height 11
type input "0919643603"
type input "Hưng ( Tùng)"
click at [374, 137] on input "search" at bounding box center [394, 138] width 109 height 15
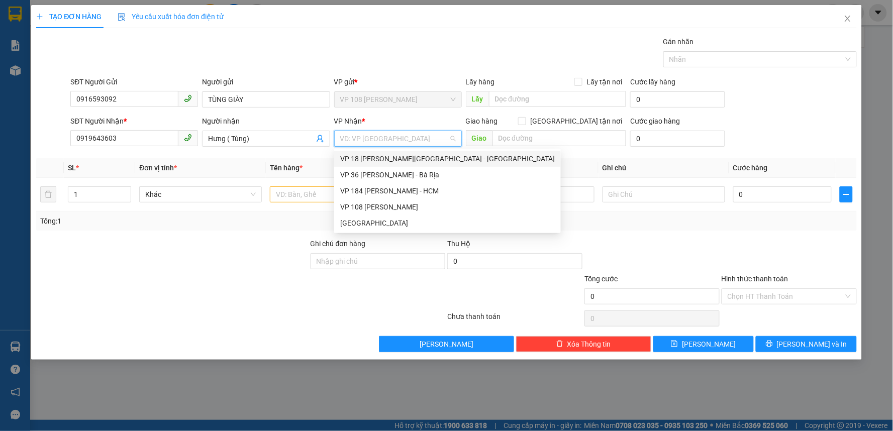
click at [391, 156] on div "VP 18 [PERSON_NAME][GEOGRAPHIC_DATA] - [GEOGRAPHIC_DATA]" at bounding box center [447, 158] width 215 height 11
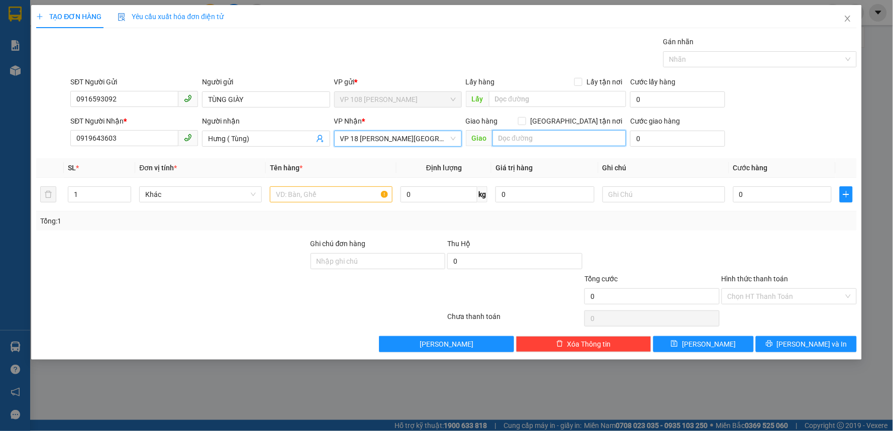
click at [518, 138] on input "text" at bounding box center [560, 138] width 134 height 16
type input "VPQ1"
click at [326, 199] on input "text" at bounding box center [331, 195] width 123 height 16
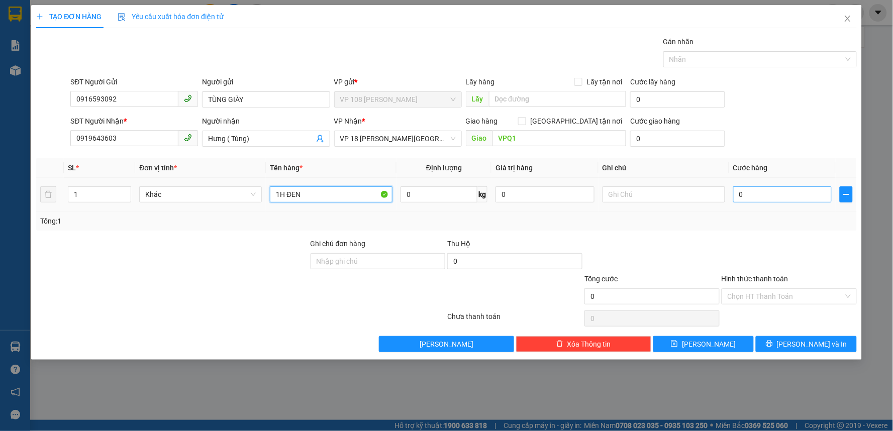
type input "1H ĐEN"
click at [761, 195] on input "0" at bounding box center [783, 195] width 99 height 16
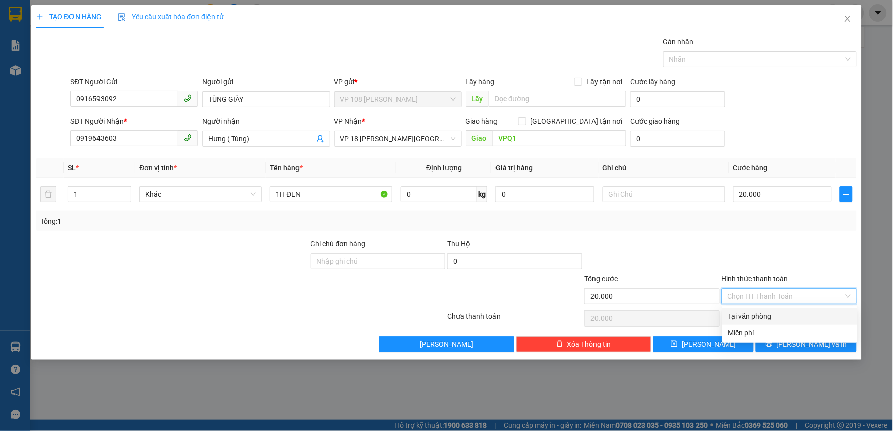
click at [763, 302] on input "Hình thức thanh toán" at bounding box center [786, 296] width 116 height 15
click at [765, 319] on div "Tại văn phòng" at bounding box center [790, 316] width 123 height 11
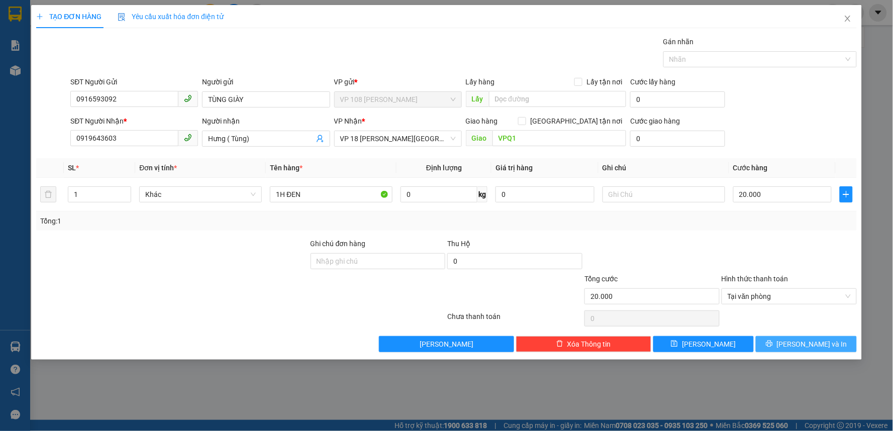
click at [809, 340] on span "[PERSON_NAME] và In" at bounding box center [812, 344] width 70 height 11
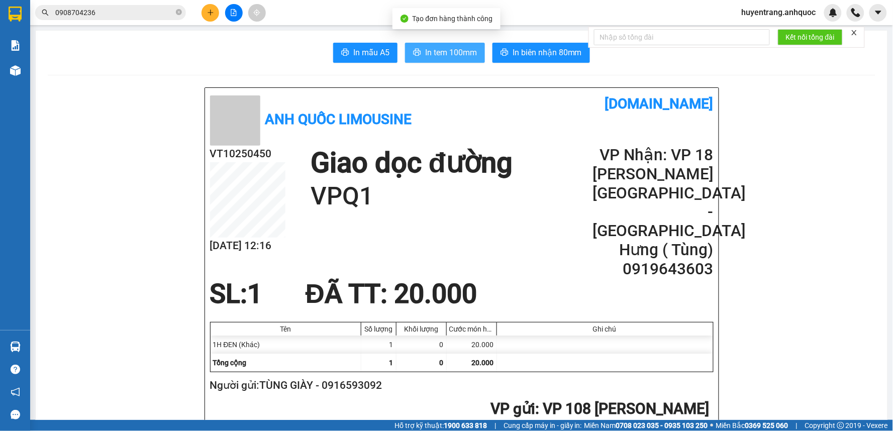
click at [444, 56] on span "In tem 100mm" at bounding box center [451, 52] width 52 height 13
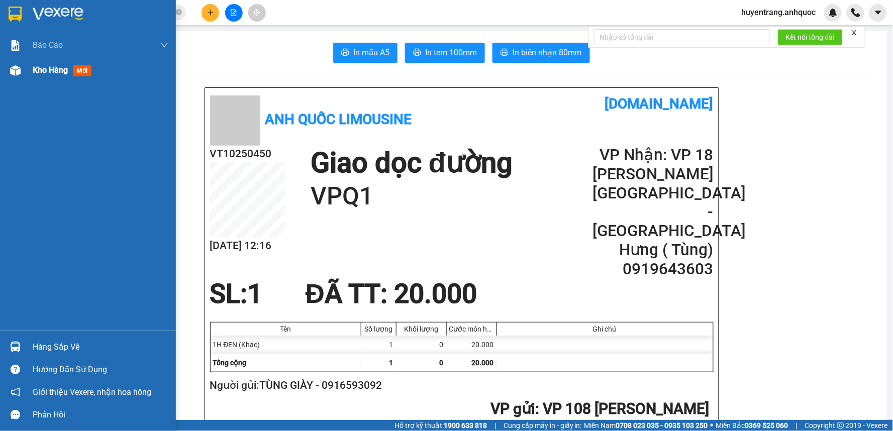
click at [42, 68] on span "Kho hàng" at bounding box center [50, 70] width 35 height 10
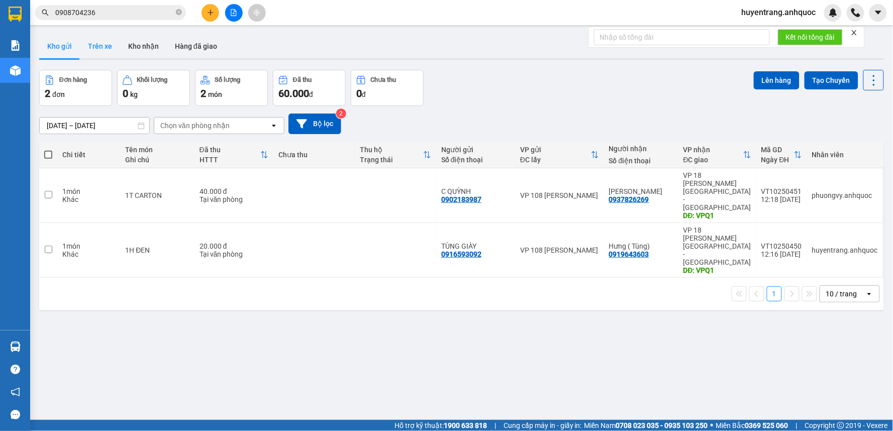
click at [105, 50] on button "Trên xe" at bounding box center [100, 46] width 40 height 24
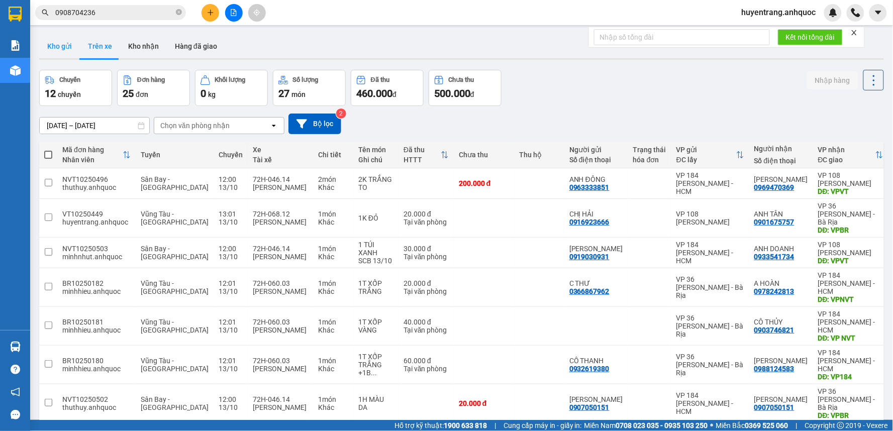
click at [57, 48] on button "Kho gửi" at bounding box center [59, 46] width 41 height 24
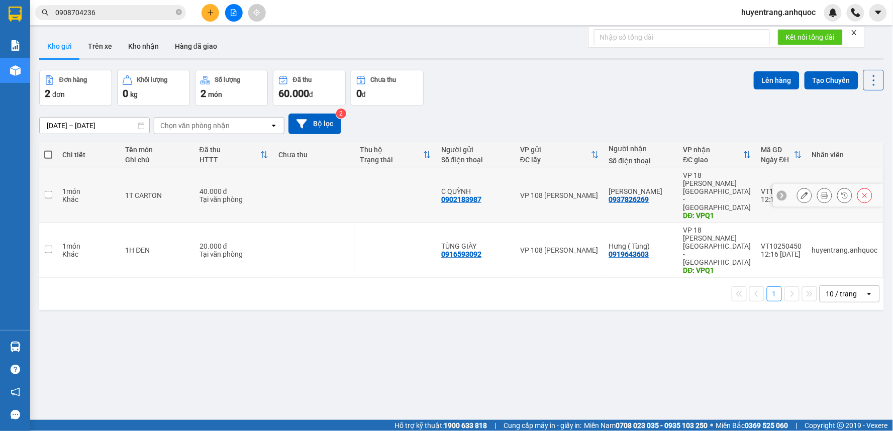
click at [162, 192] on div "1T CARTON" at bounding box center [157, 196] width 64 height 8
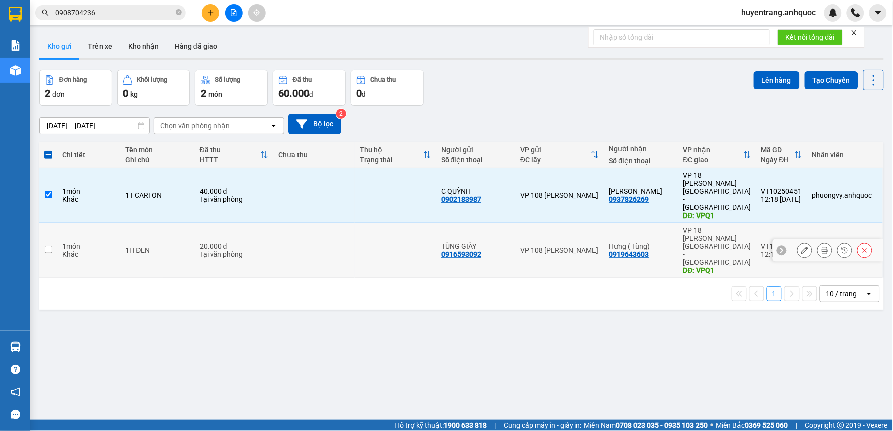
click at [195, 223] on td "20.000 đ Tại văn phòng" at bounding box center [234, 250] width 79 height 55
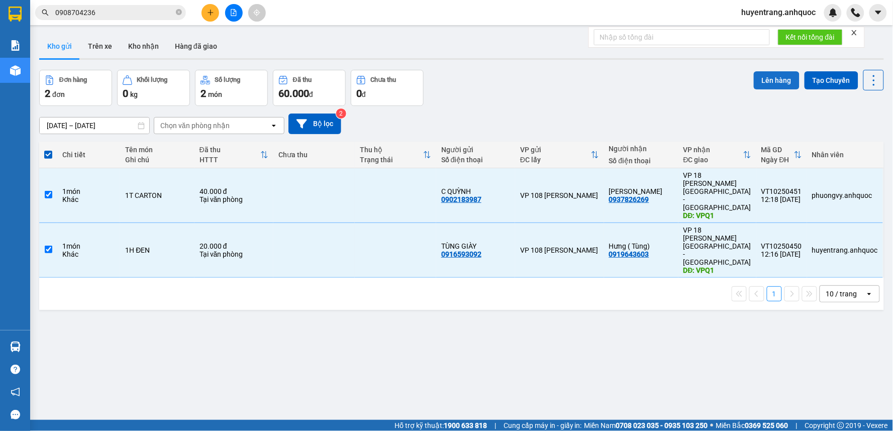
click at [765, 73] on button "Lên hàng" at bounding box center [777, 80] width 46 height 18
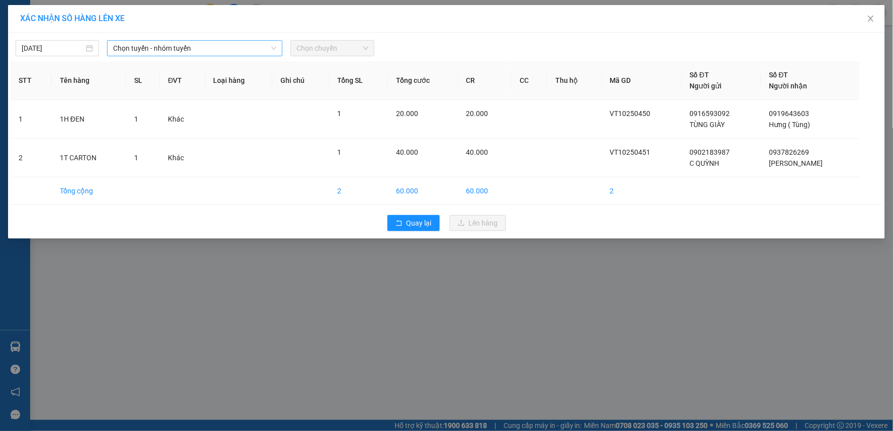
click at [238, 47] on span "Chọn tuyến - nhóm tuyến" at bounding box center [194, 48] width 163 height 15
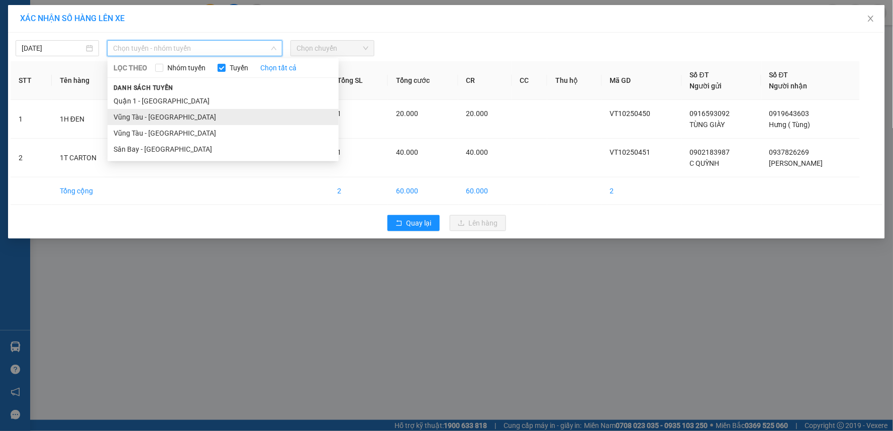
click at [192, 122] on li "Vũng Tàu - [GEOGRAPHIC_DATA]" at bounding box center [223, 117] width 231 height 16
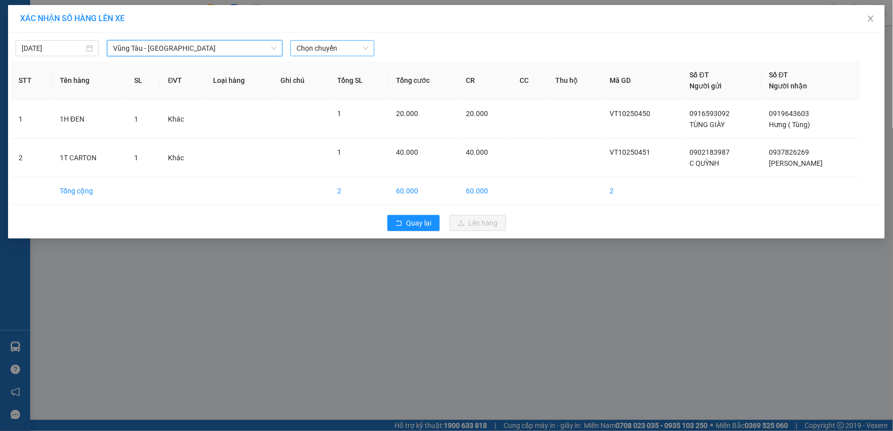
click at [335, 51] on span "Chọn chuyến" at bounding box center [332, 48] width 71 height 15
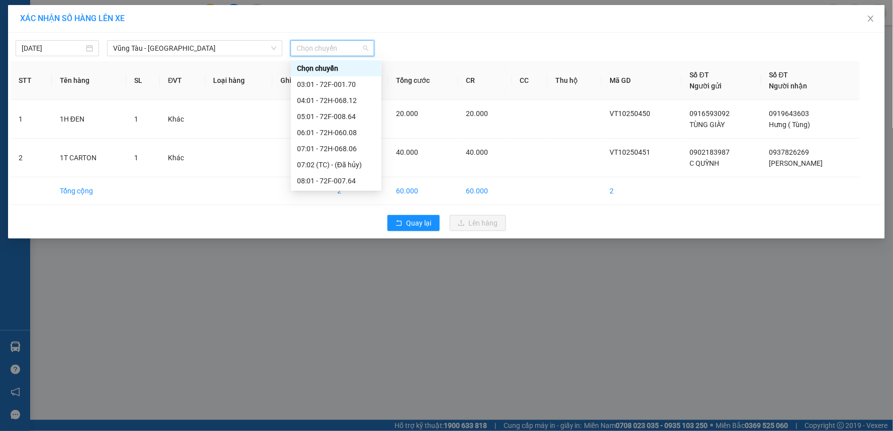
click at [337, 253] on div "13:01 - 72H-068.12" at bounding box center [336, 261] width 91 height 16
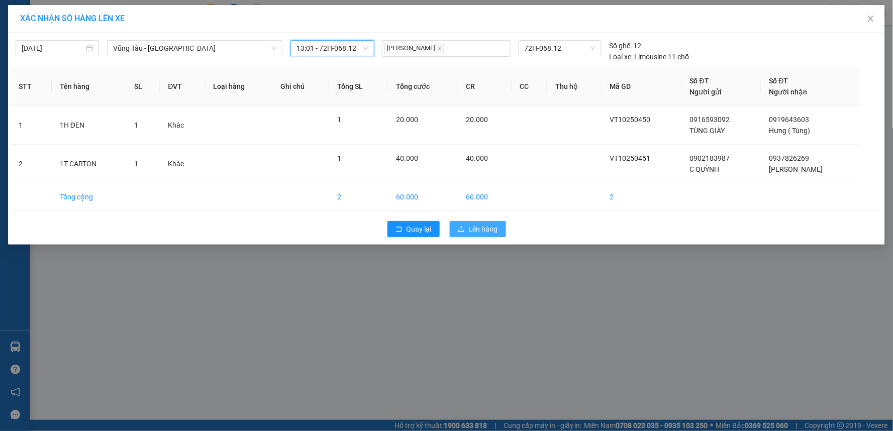
click at [498, 230] on button "Lên hàng" at bounding box center [478, 229] width 56 height 16
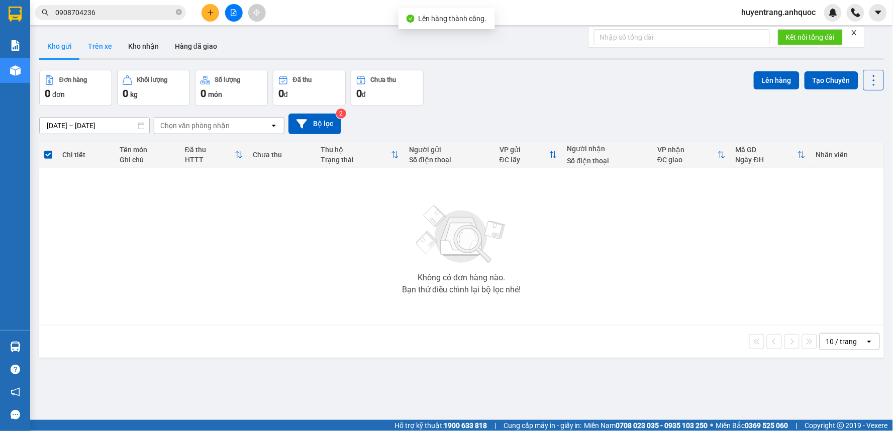
click at [102, 52] on button "Trên xe" at bounding box center [100, 46] width 40 height 24
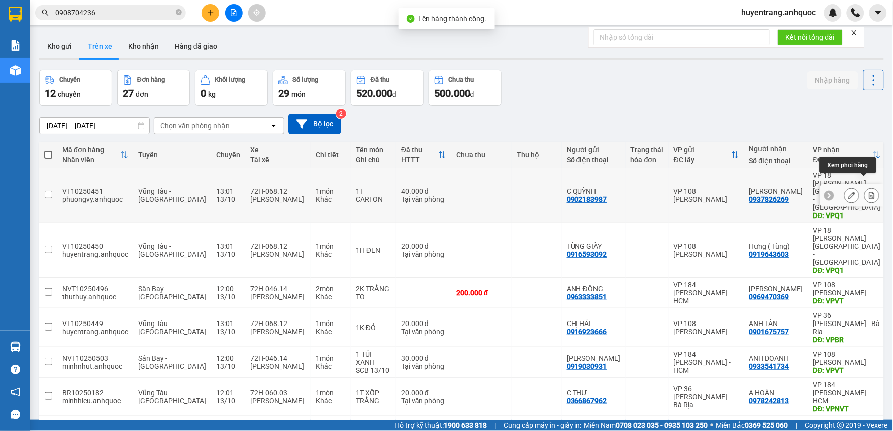
click at [865, 187] on button at bounding box center [872, 196] width 14 height 18
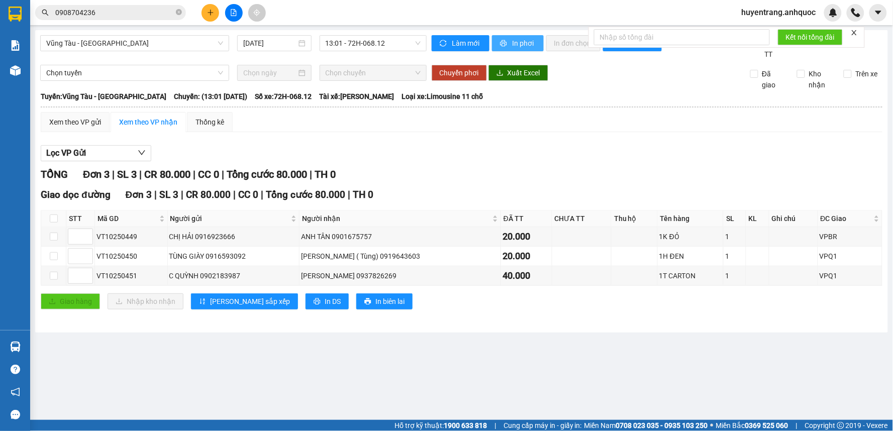
click at [521, 44] on span "In phơi" at bounding box center [524, 43] width 23 height 11
